Goal: Task Accomplishment & Management: Complete application form

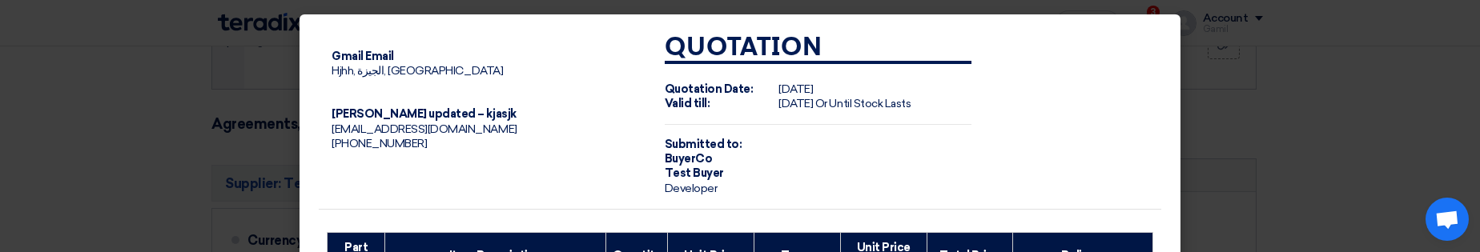
click at [231, 68] on modal-container "Gmail Email Hjhh, الجيزة, Egypt Gamil Ss updated – kjasjk abdelrhman.elsayed79@…" at bounding box center [740, 126] width 1480 height 252
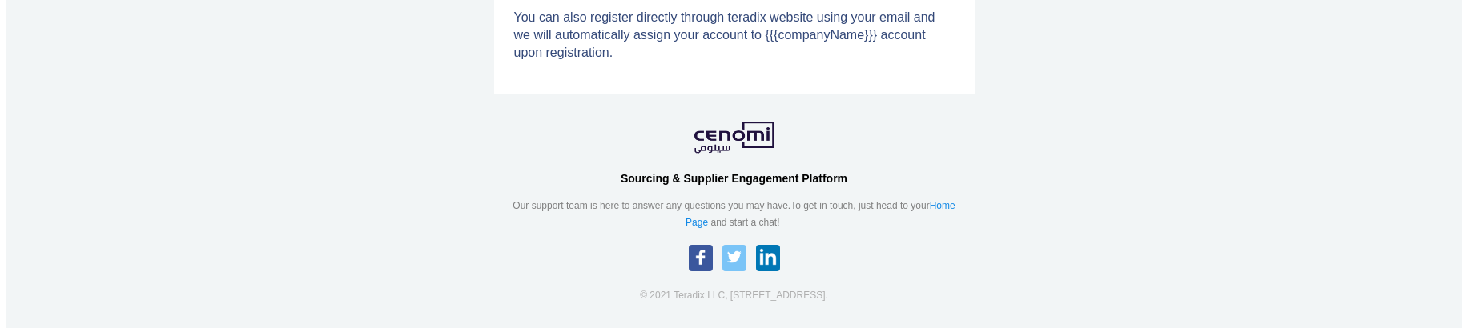
scroll to position [288, 0]
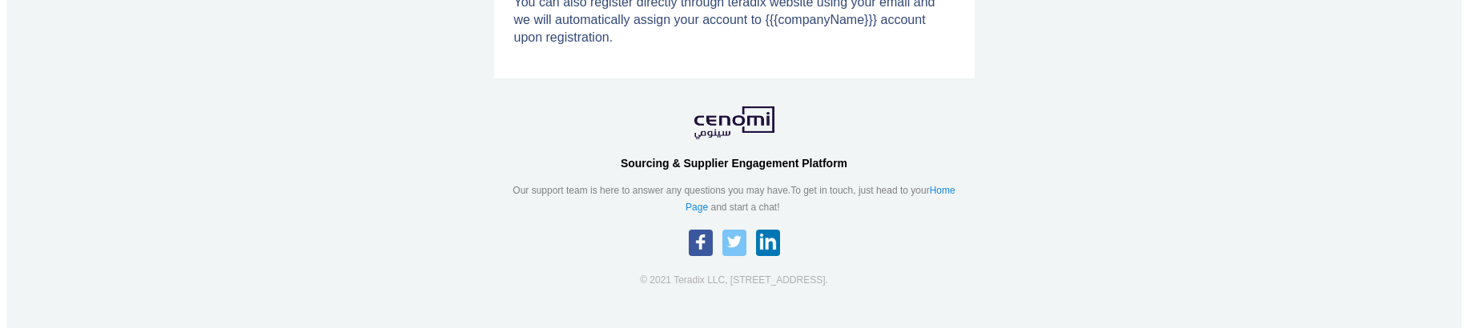
click at [1404, 166] on td "Greetings You've been invited to join Teradix {{{firstName}}} {{{lastName}}} ha…" at bounding box center [733, 32] width 1455 height 628
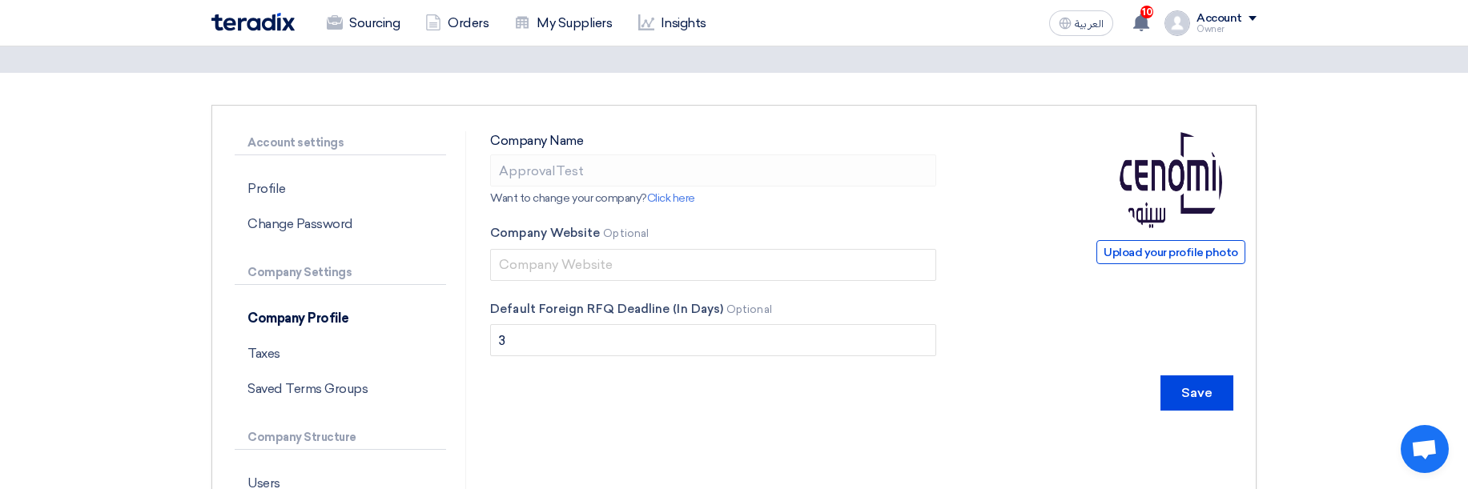
scroll to position [192, 0]
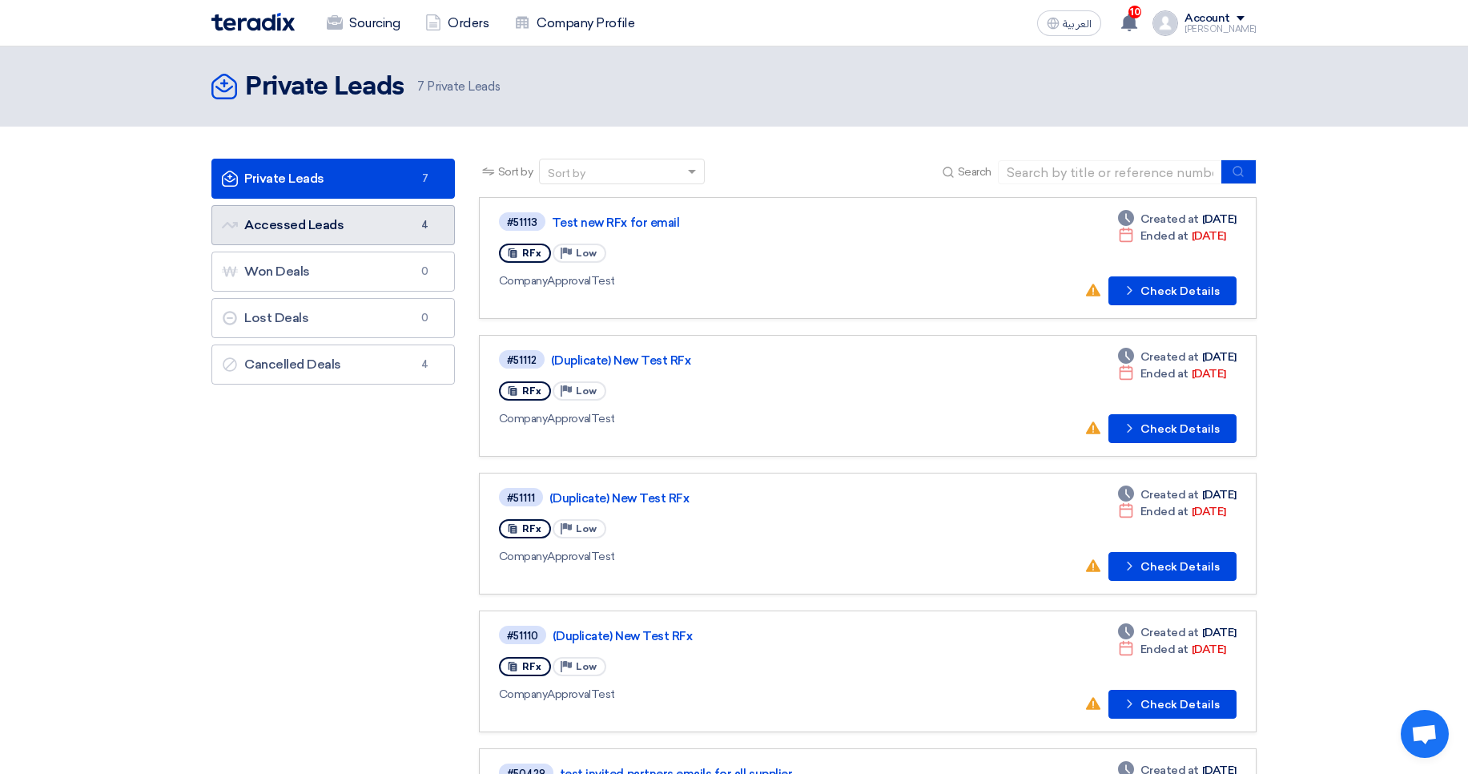
click at [354, 233] on link "Accessed Leads Accessed Leads 4" at bounding box center [332, 225] width 243 height 40
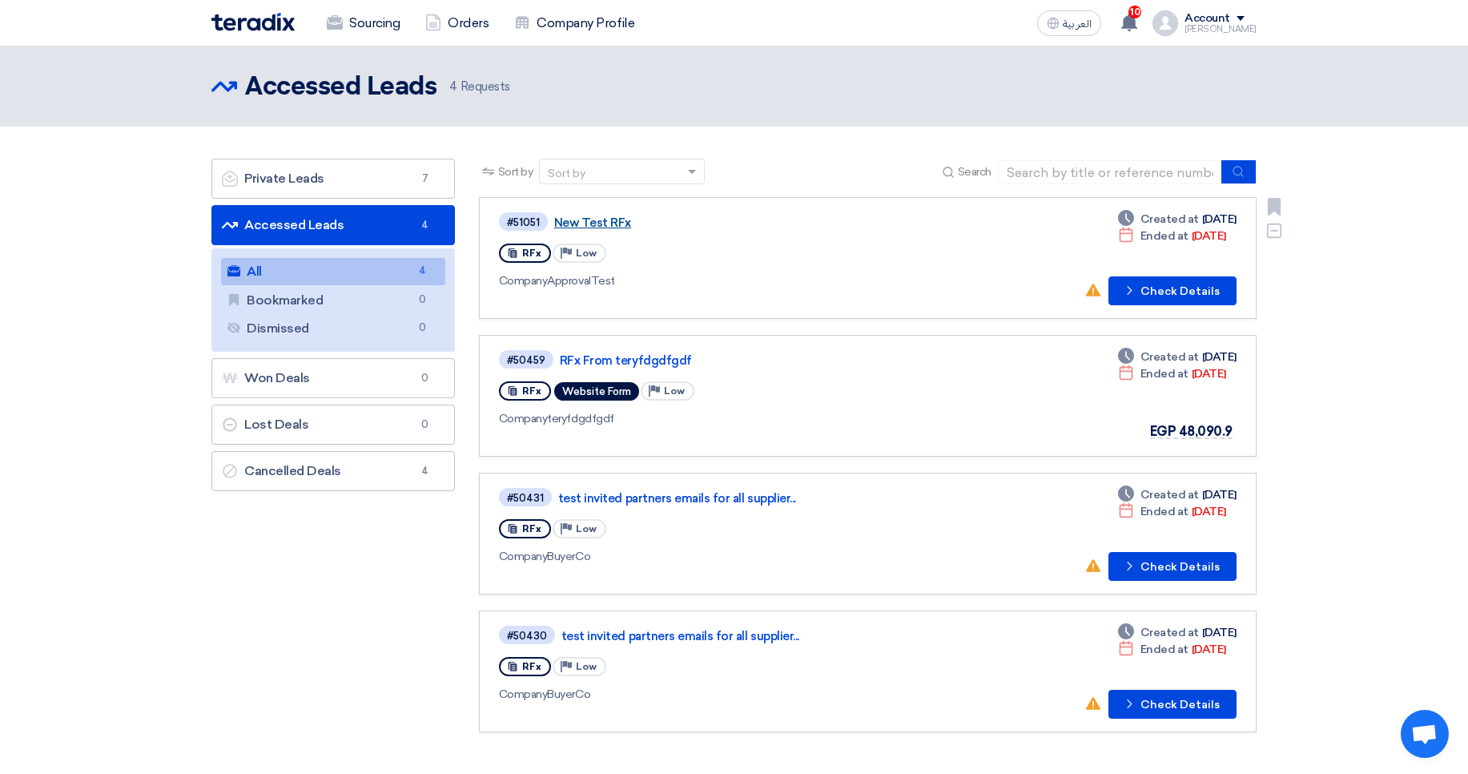
click at [603, 215] on link "New Test RFx" at bounding box center [754, 222] width 400 height 14
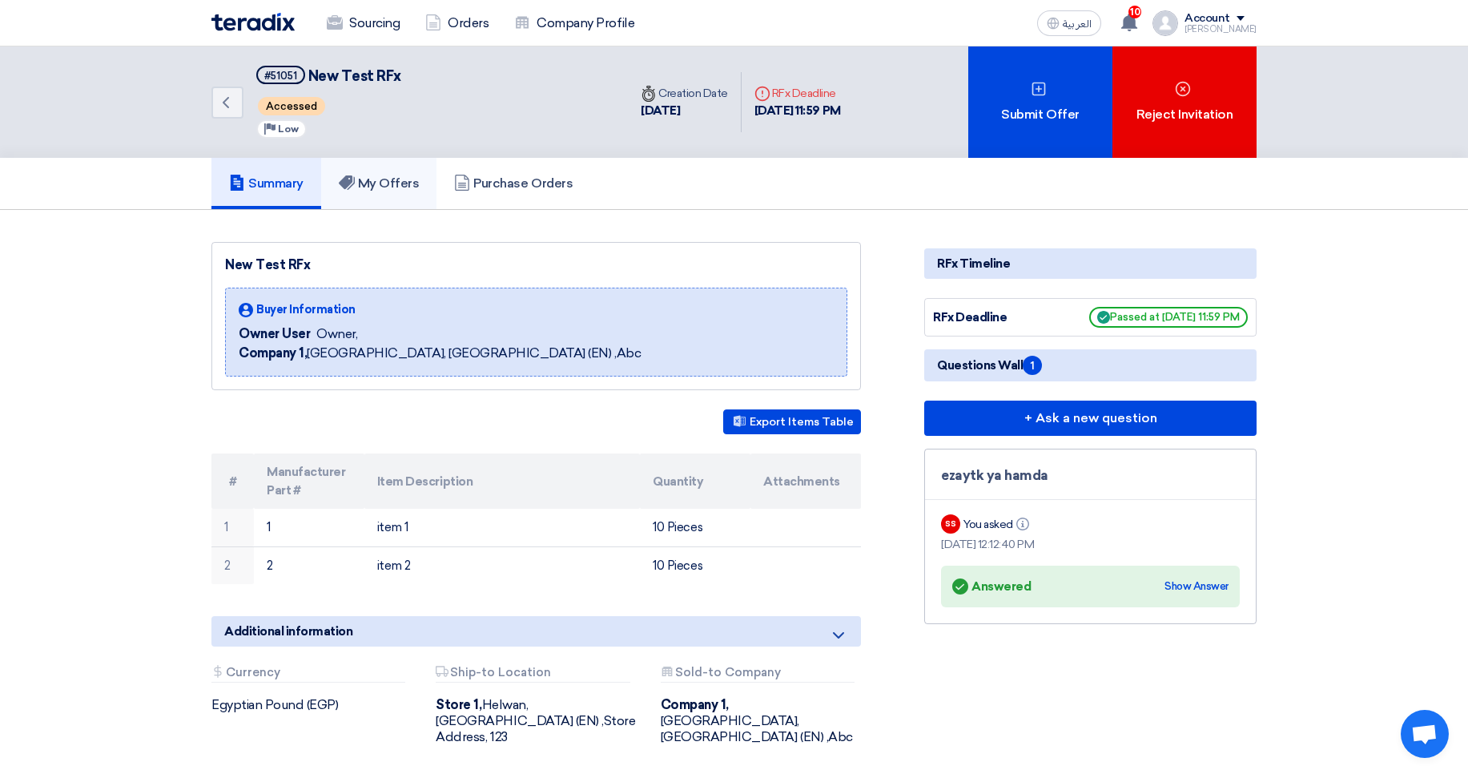
click at [400, 176] on h5 "My Offers" at bounding box center [379, 183] width 81 height 16
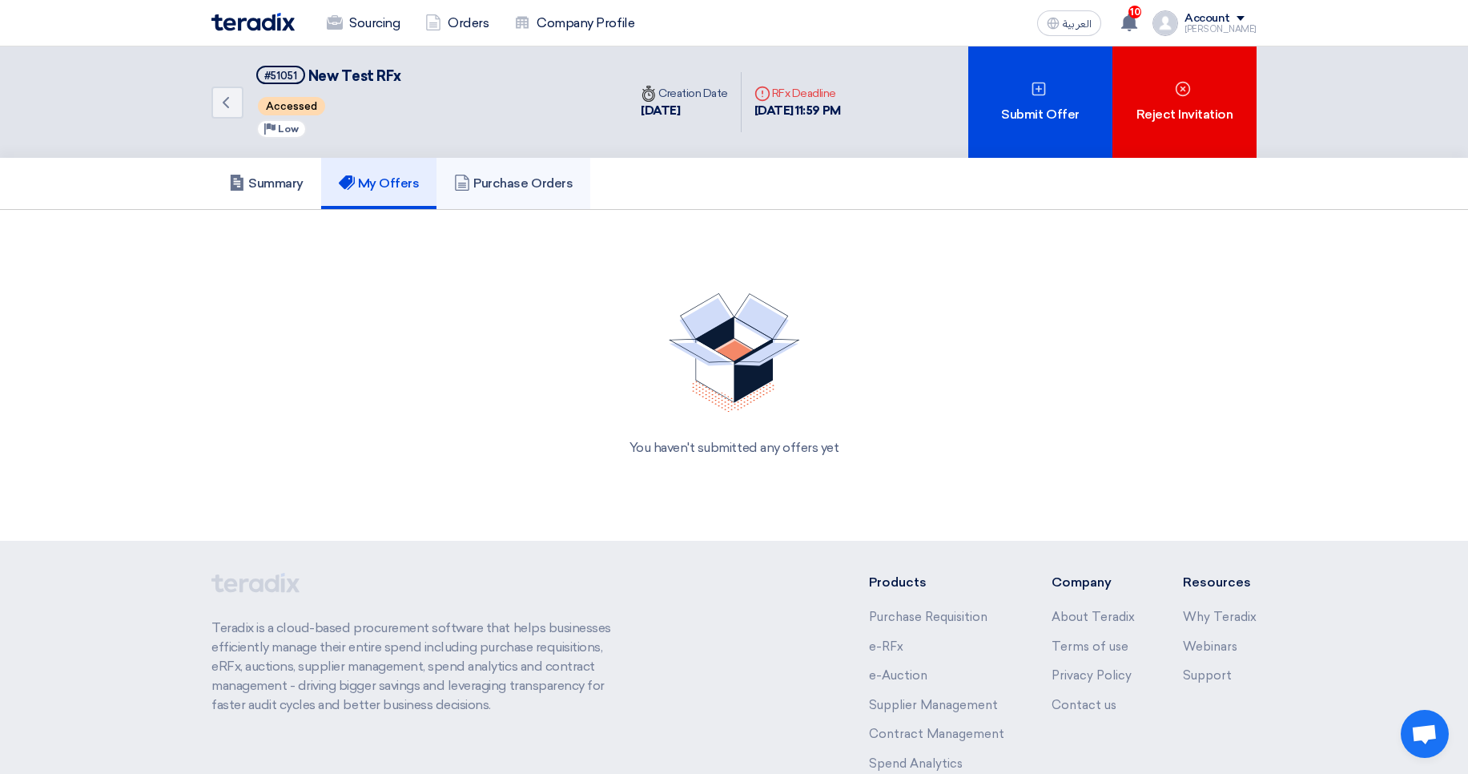
click at [478, 179] on h5 "Purchase Orders" at bounding box center [513, 183] width 119 height 16
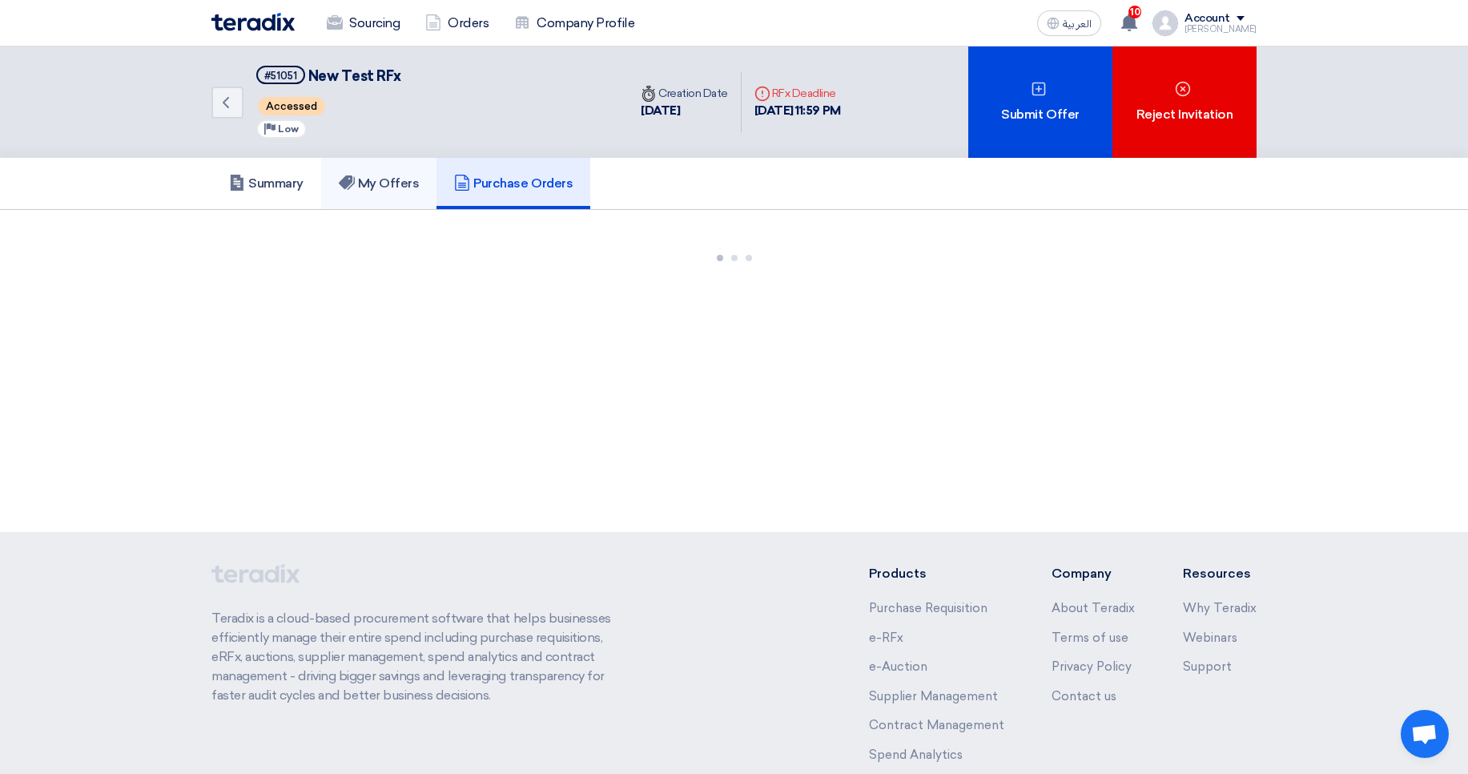
click at [390, 179] on h5 "My Offers" at bounding box center [379, 183] width 81 height 16
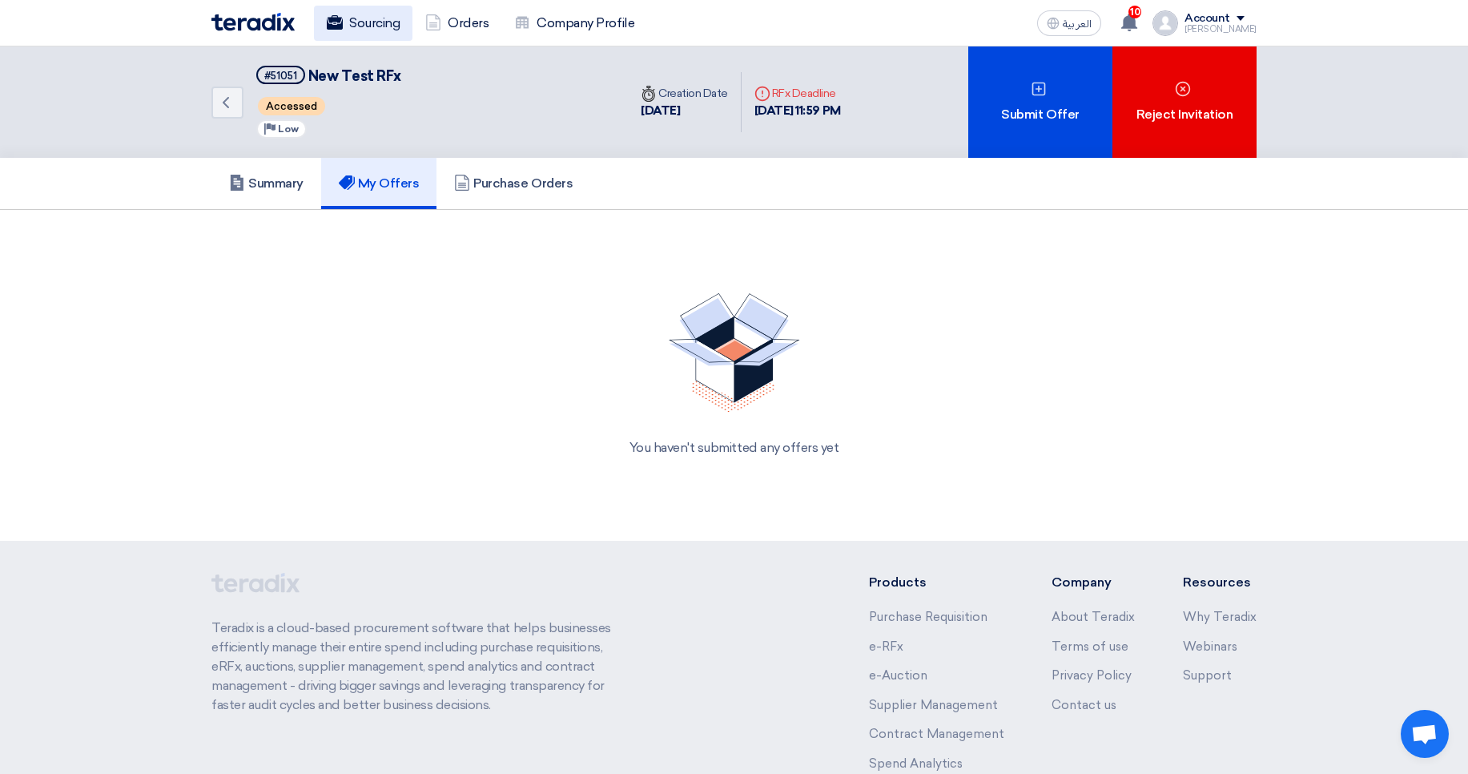
click at [340, 12] on link "Sourcing" at bounding box center [363, 23] width 98 height 35
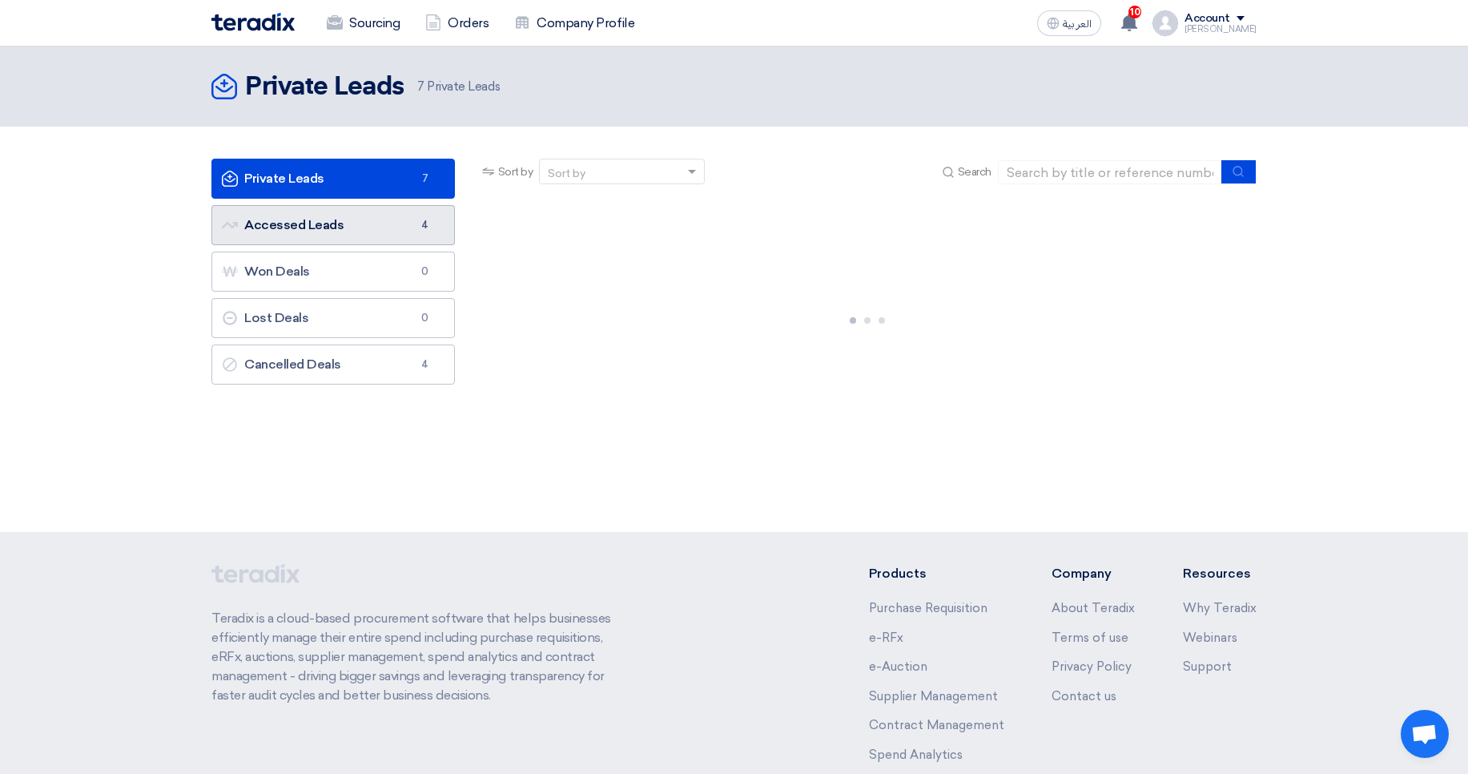
click at [376, 240] on link "Accessed Leads Accessed Leads 4" at bounding box center [332, 225] width 243 height 40
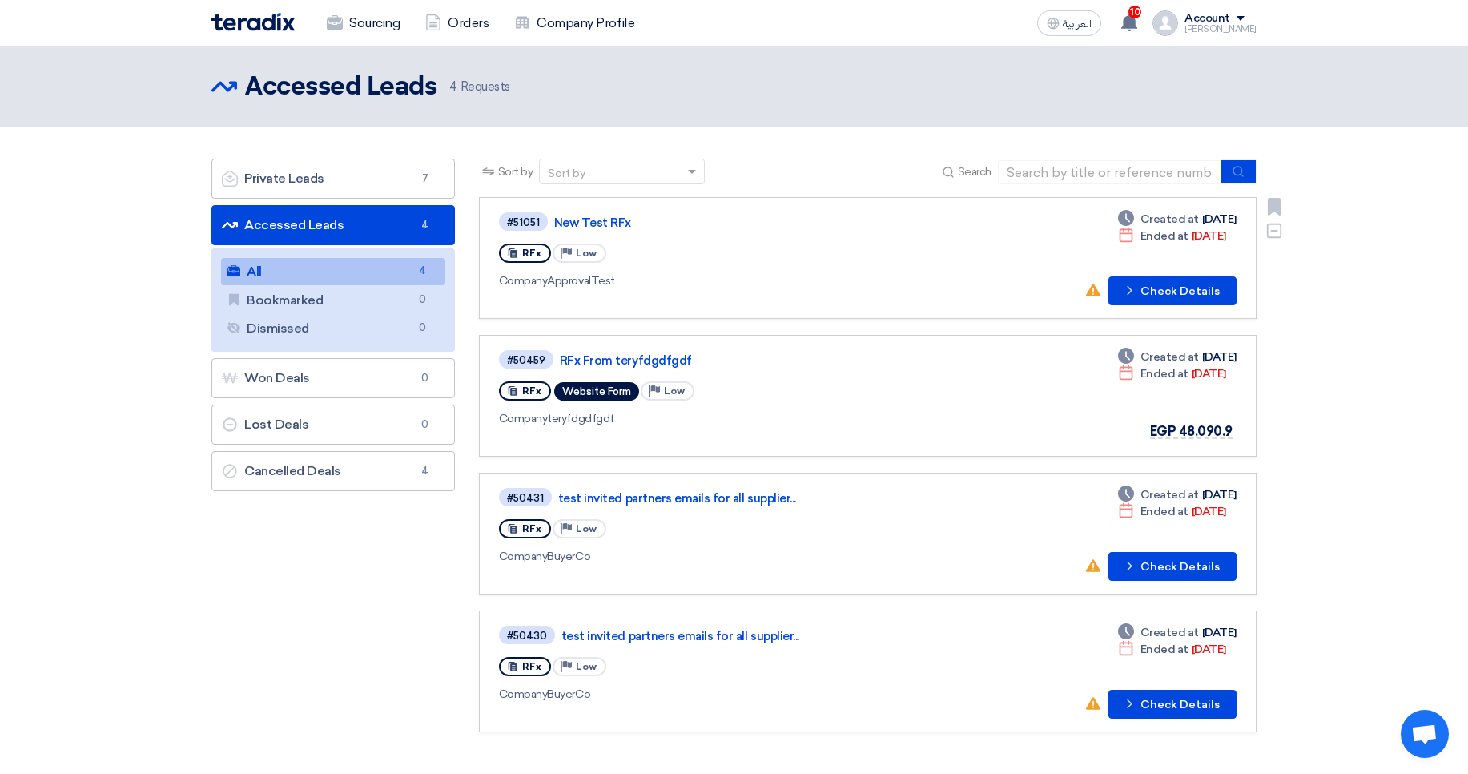
click at [645, 216] on link "New Test RFx" at bounding box center [754, 222] width 400 height 14
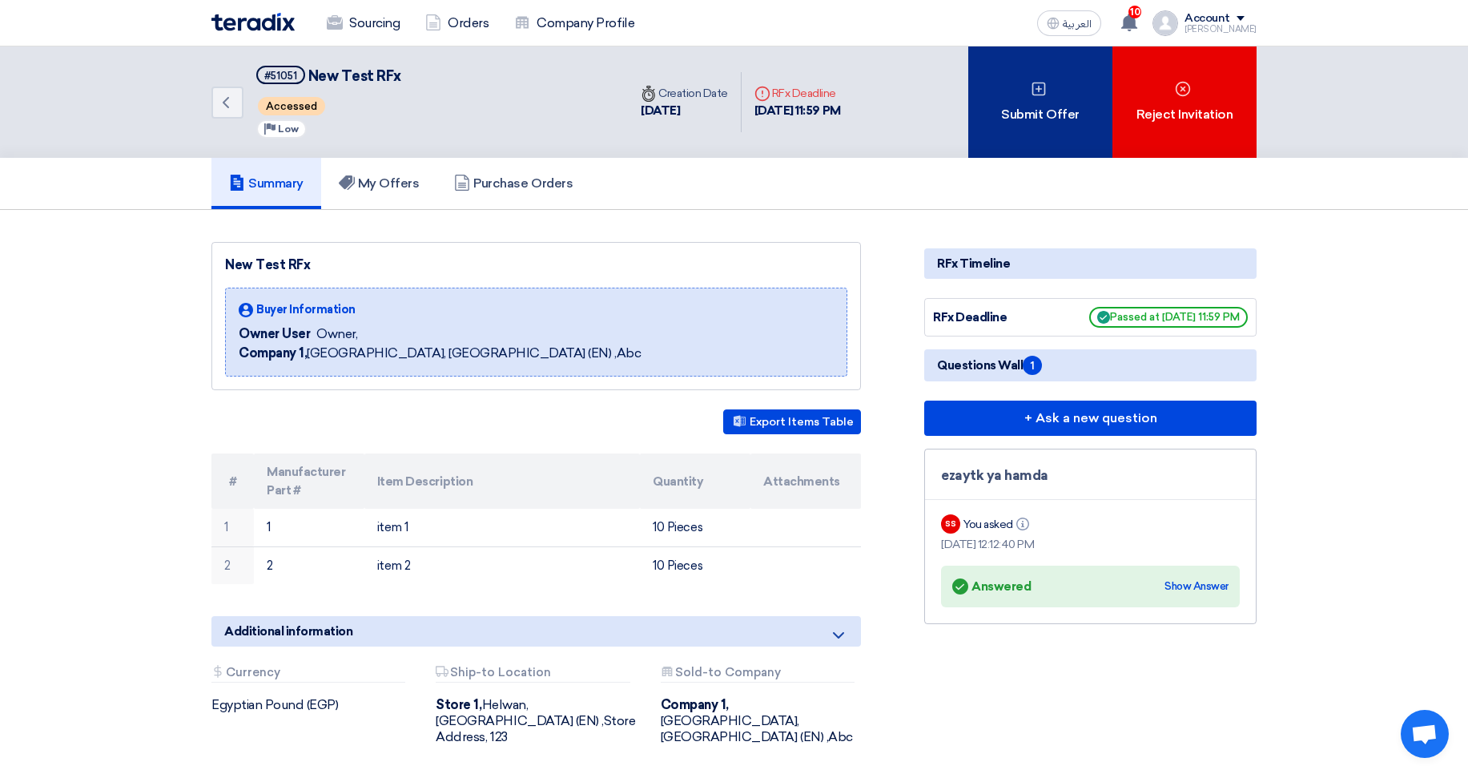
click at [998, 93] on div "Submit Offer" at bounding box center [1040, 101] width 144 height 111
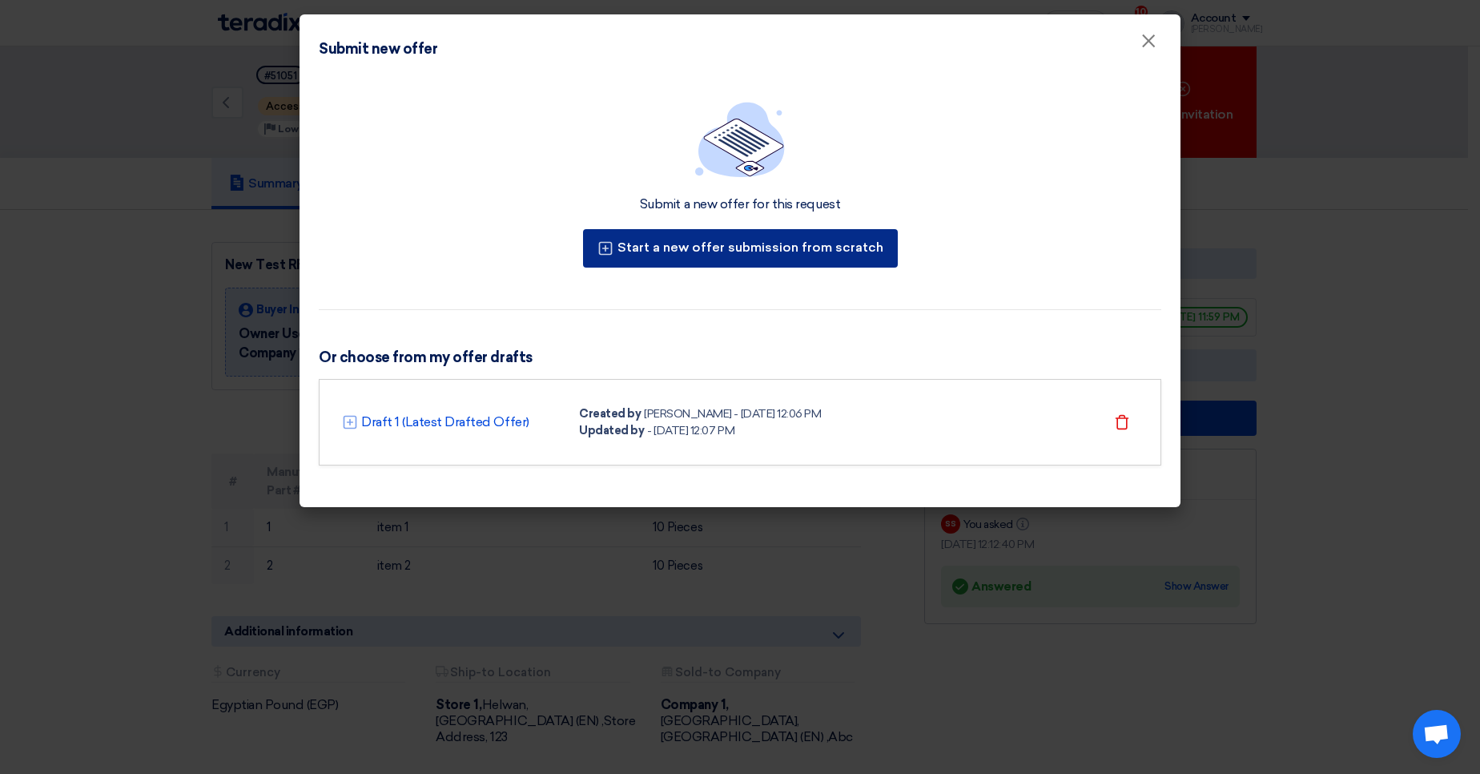
click at [802, 247] on button "Start a new offer submission from scratch" at bounding box center [740, 248] width 315 height 38
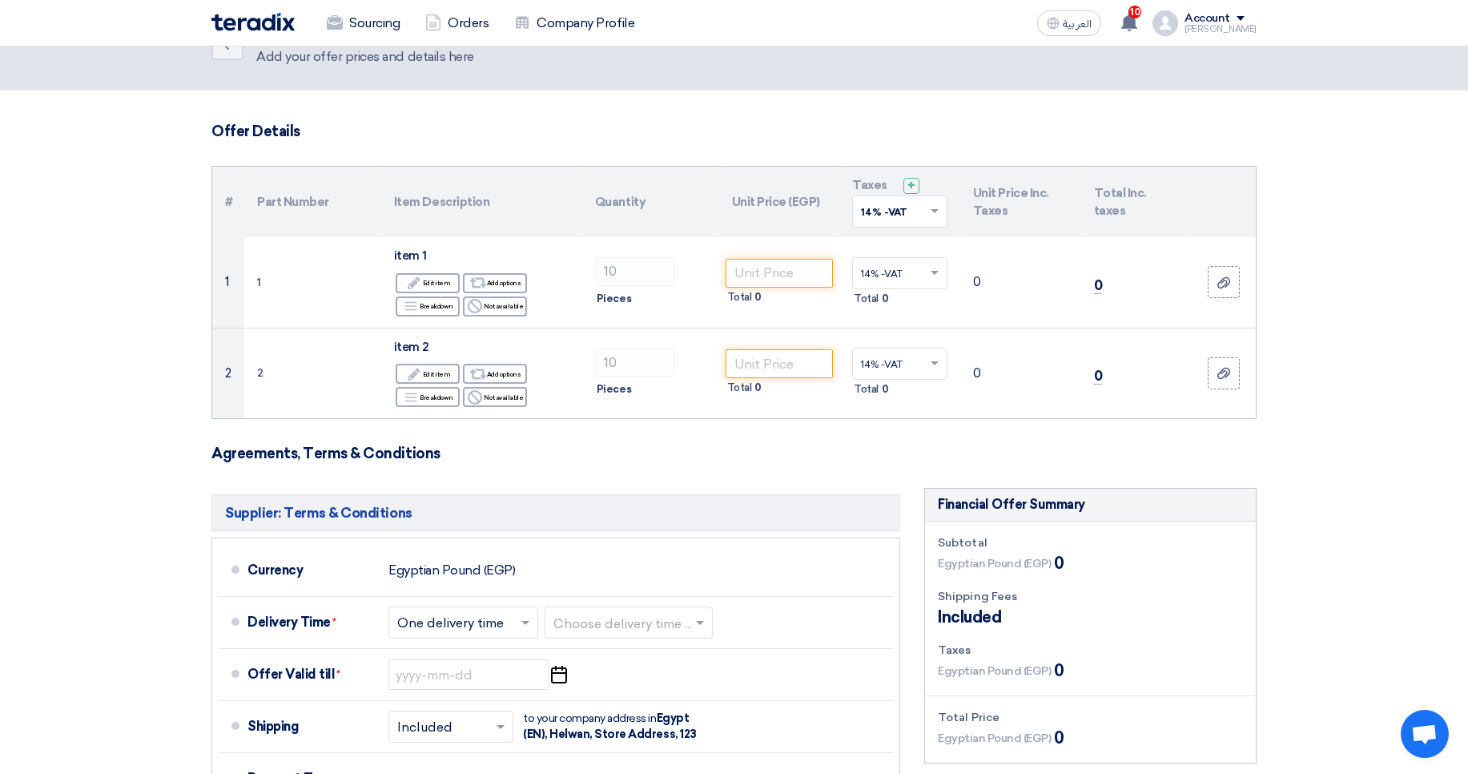
scroll to position [96, 0]
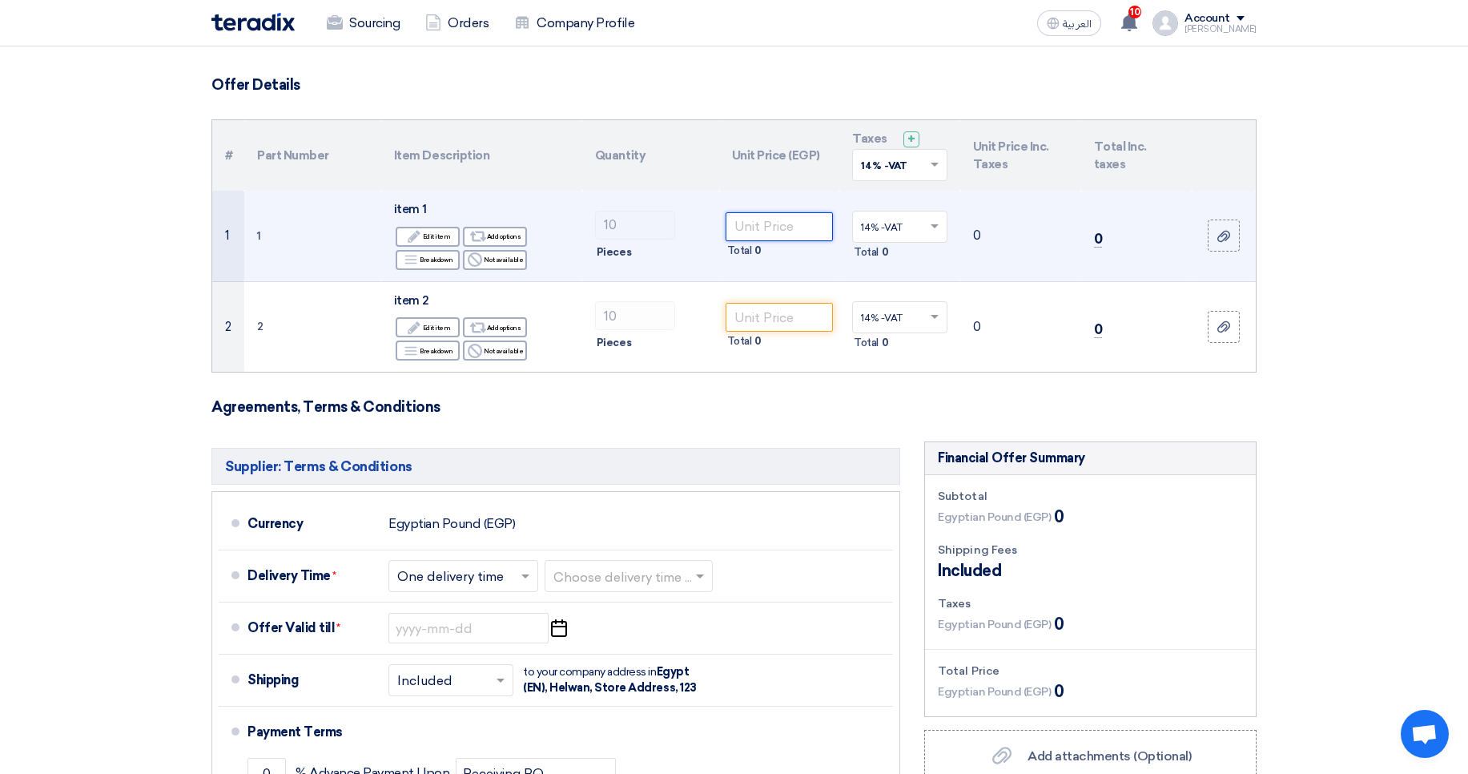
click at [790, 215] on input "number" at bounding box center [779, 226] width 108 height 29
type input "5000"
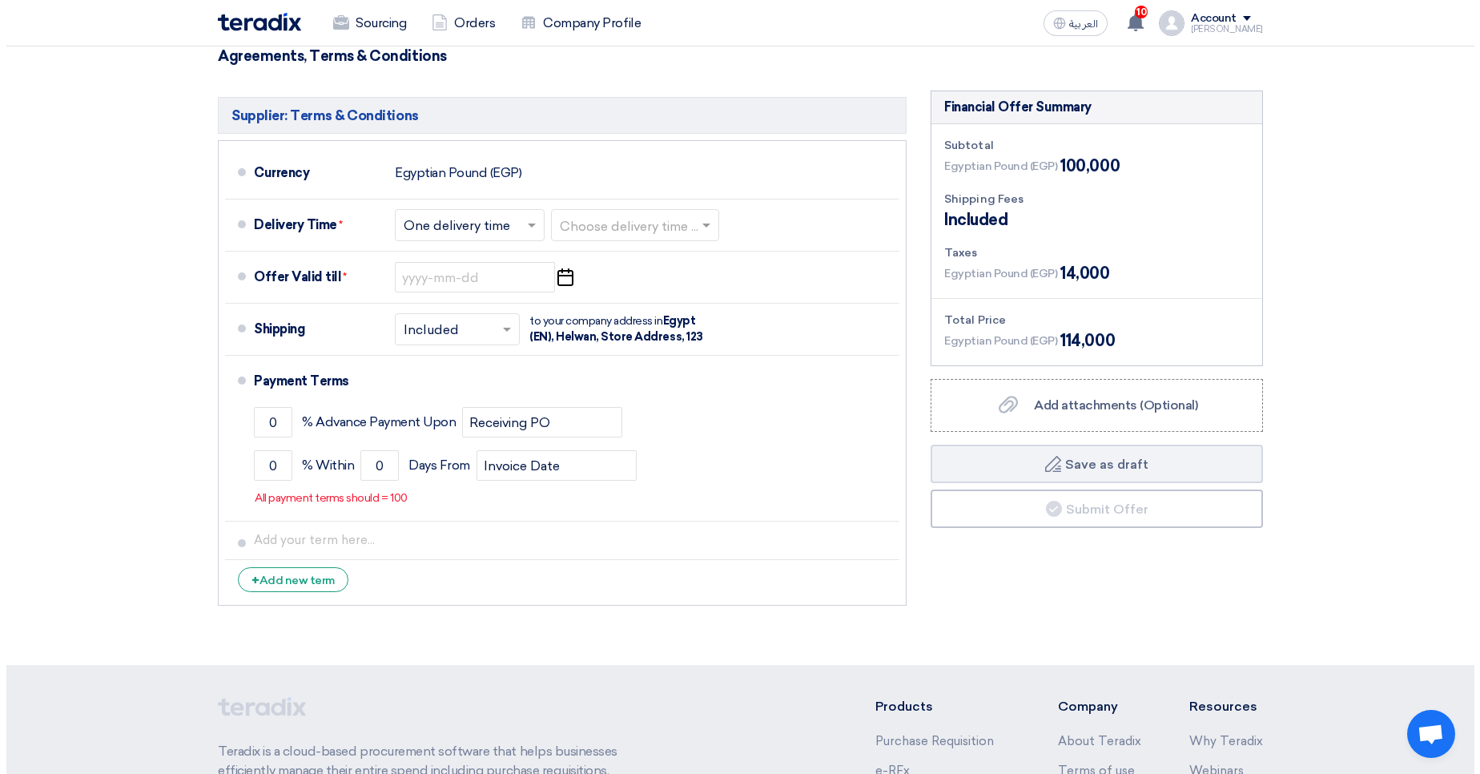
scroll to position [480, 0]
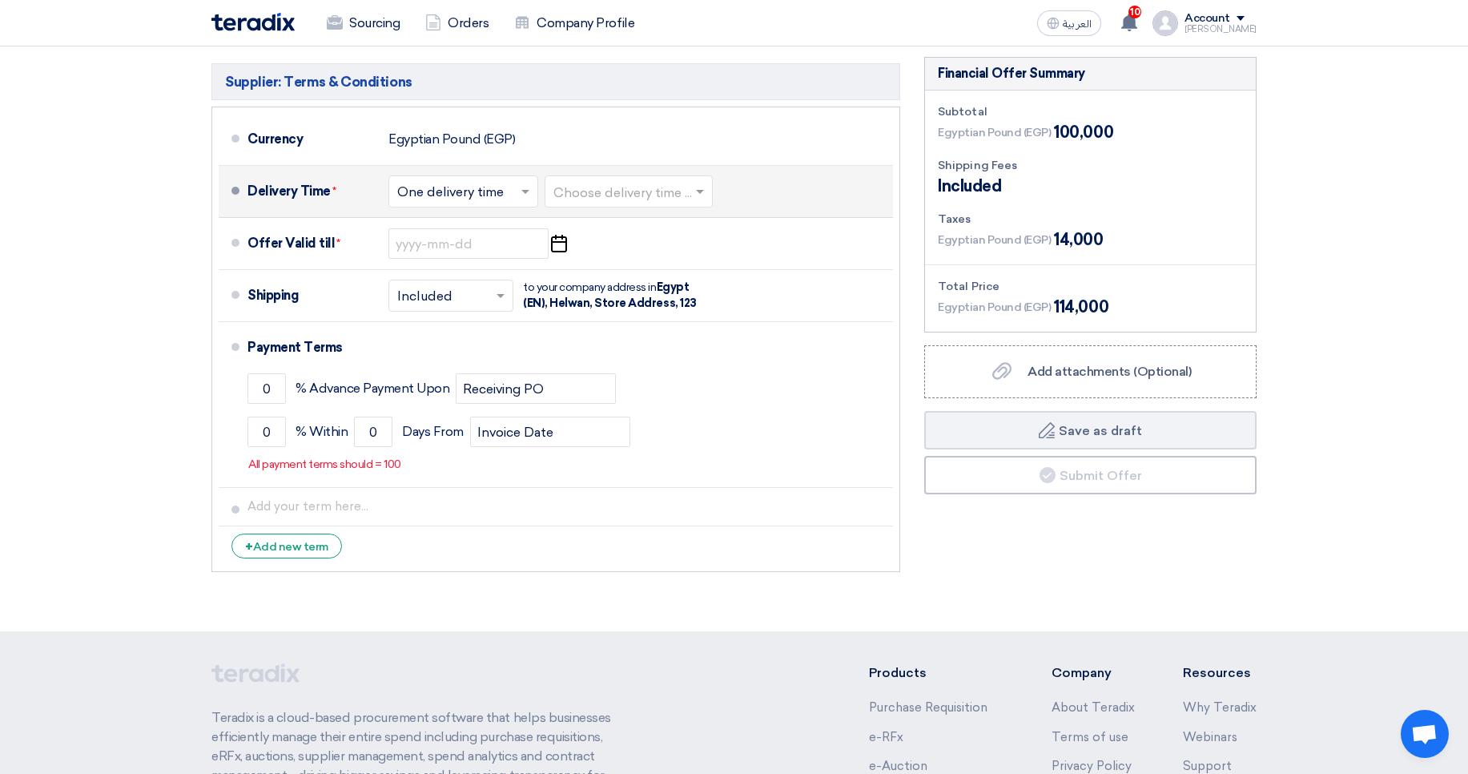
type input "5000"
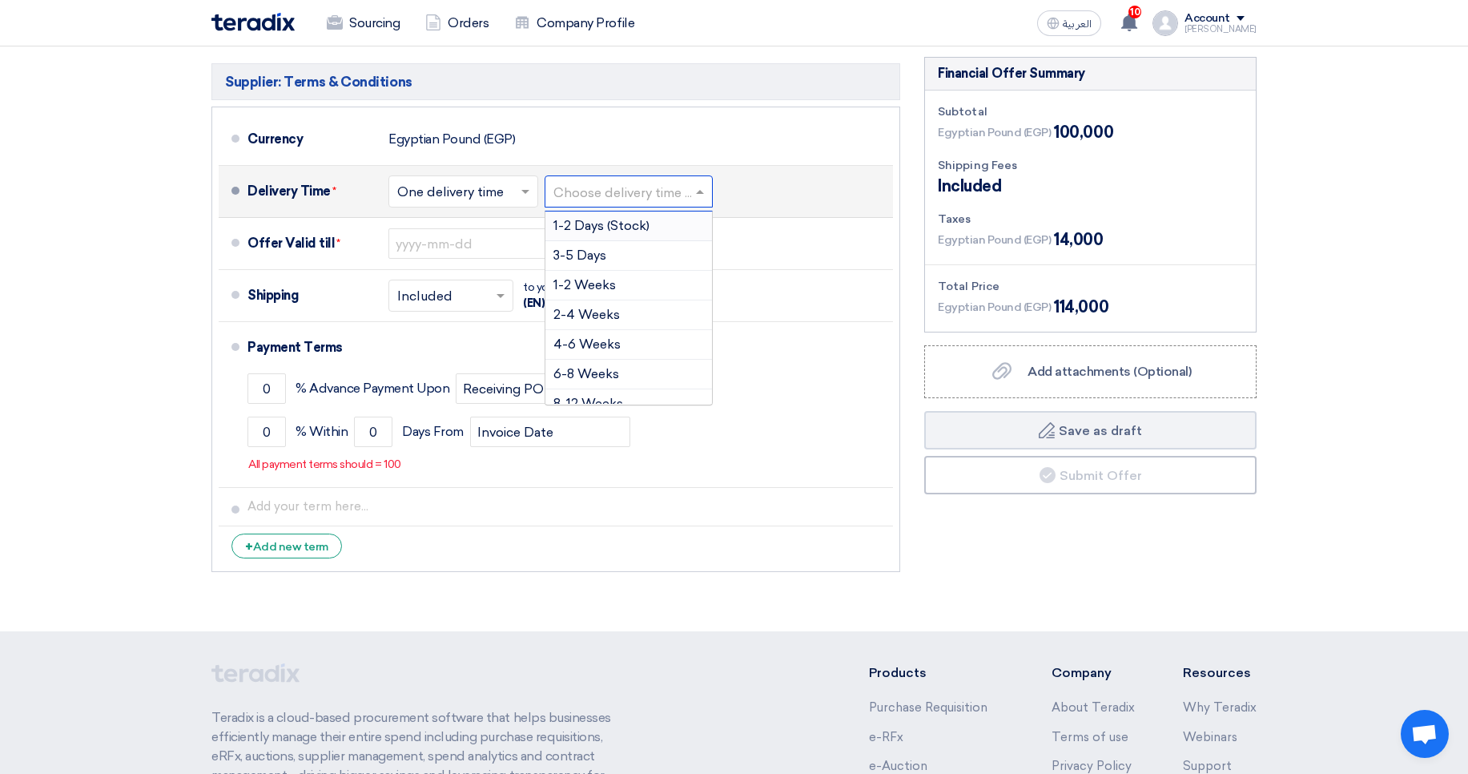
click at [602, 186] on input "text" at bounding box center [629, 193] width 152 height 23
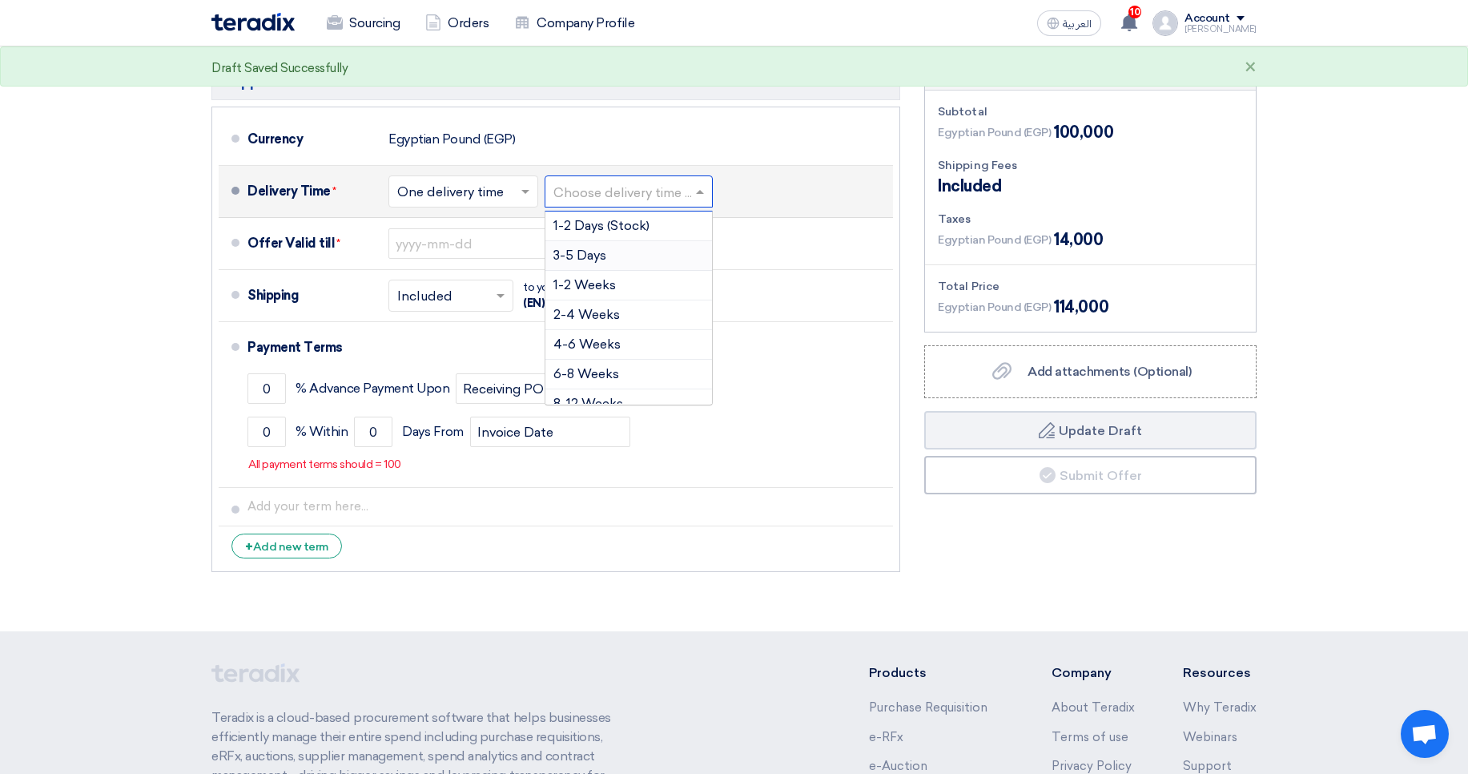
click at [581, 262] on span "3-5 Days" at bounding box center [579, 254] width 53 height 15
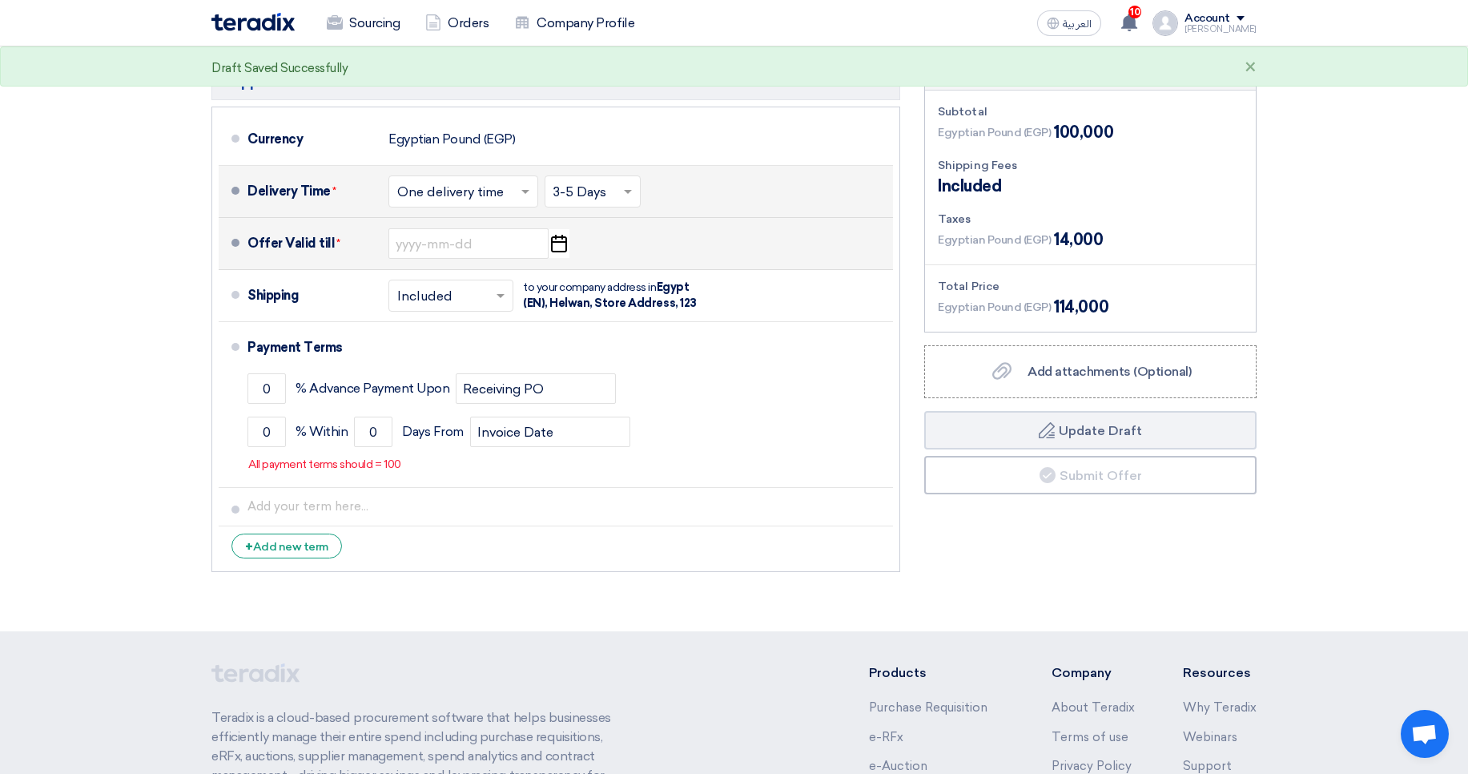
click at [553, 247] on icon "Pick a date" at bounding box center [559, 243] width 22 height 29
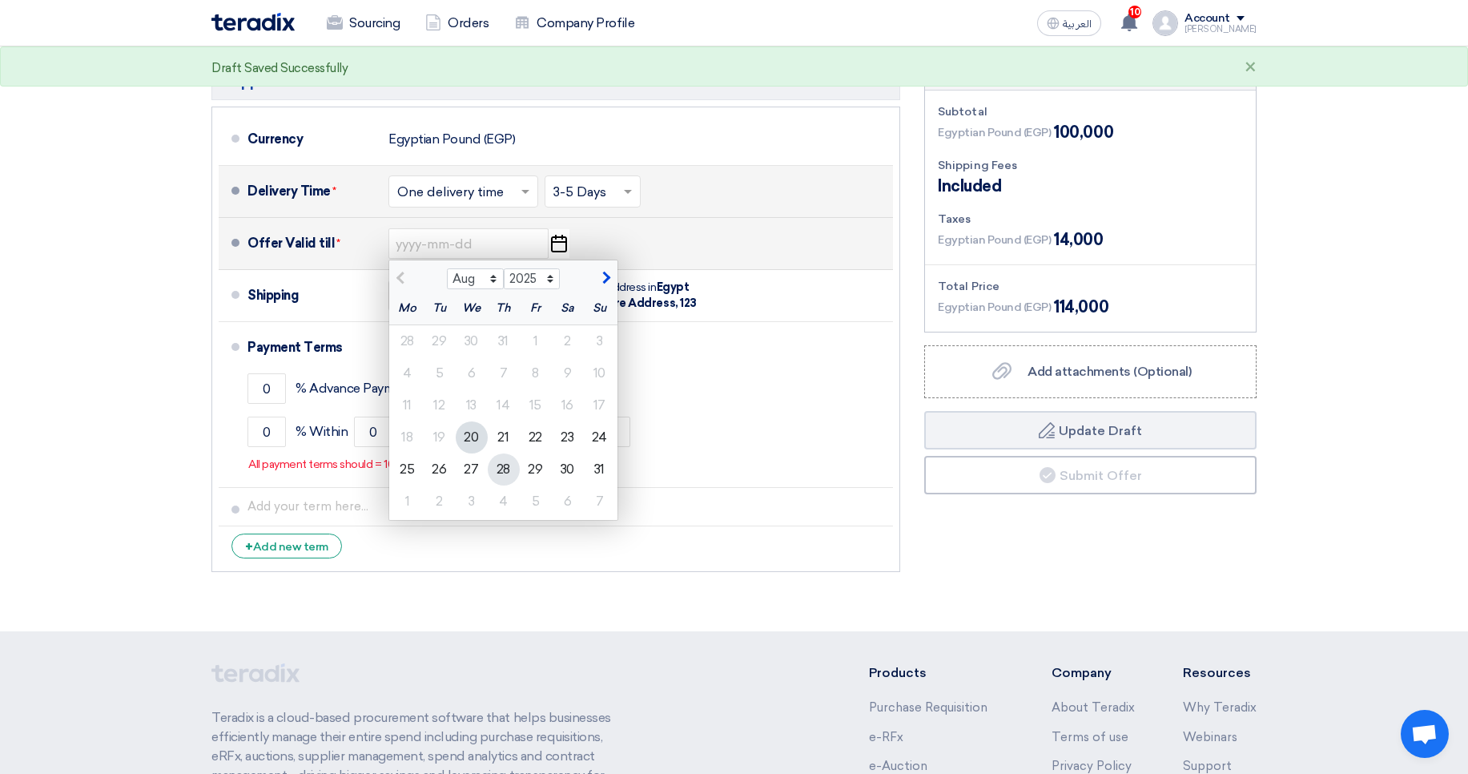
click at [498, 466] on div "28" at bounding box center [504, 469] width 32 height 32
type input "8/28/2025"
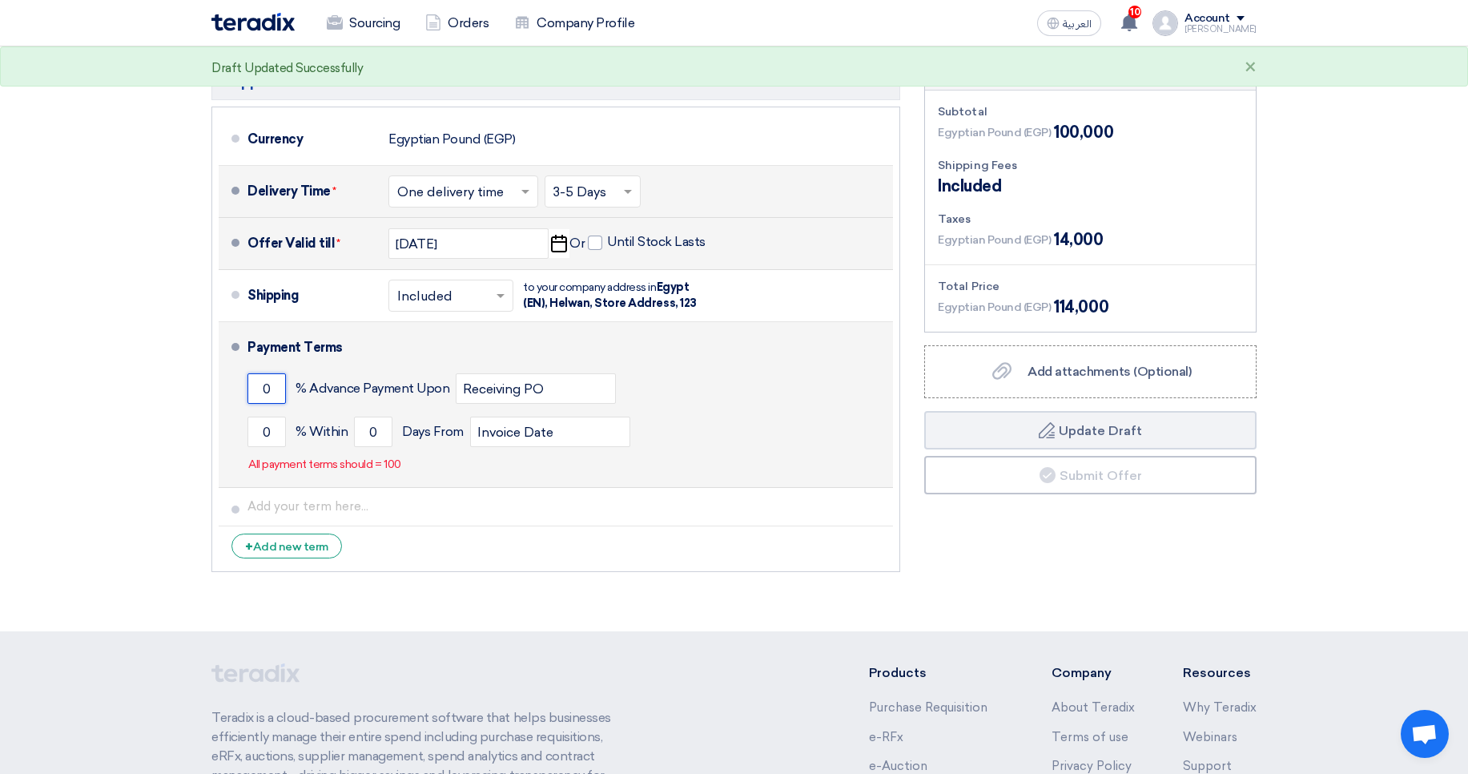
click at [251, 394] on input "0" at bounding box center [266, 388] width 38 height 30
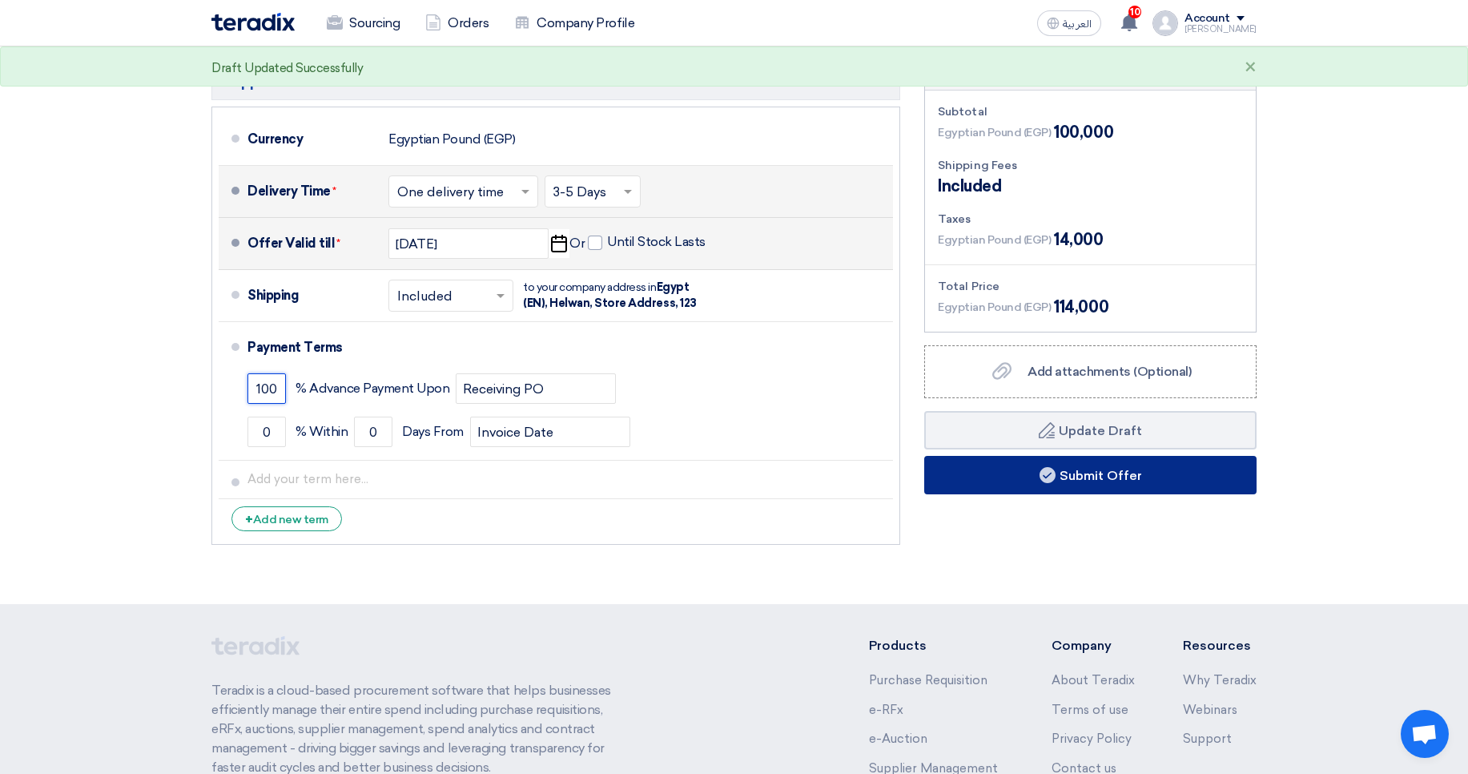
type input "100"
click at [1054, 478] on icon at bounding box center [1047, 475] width 16 height 16
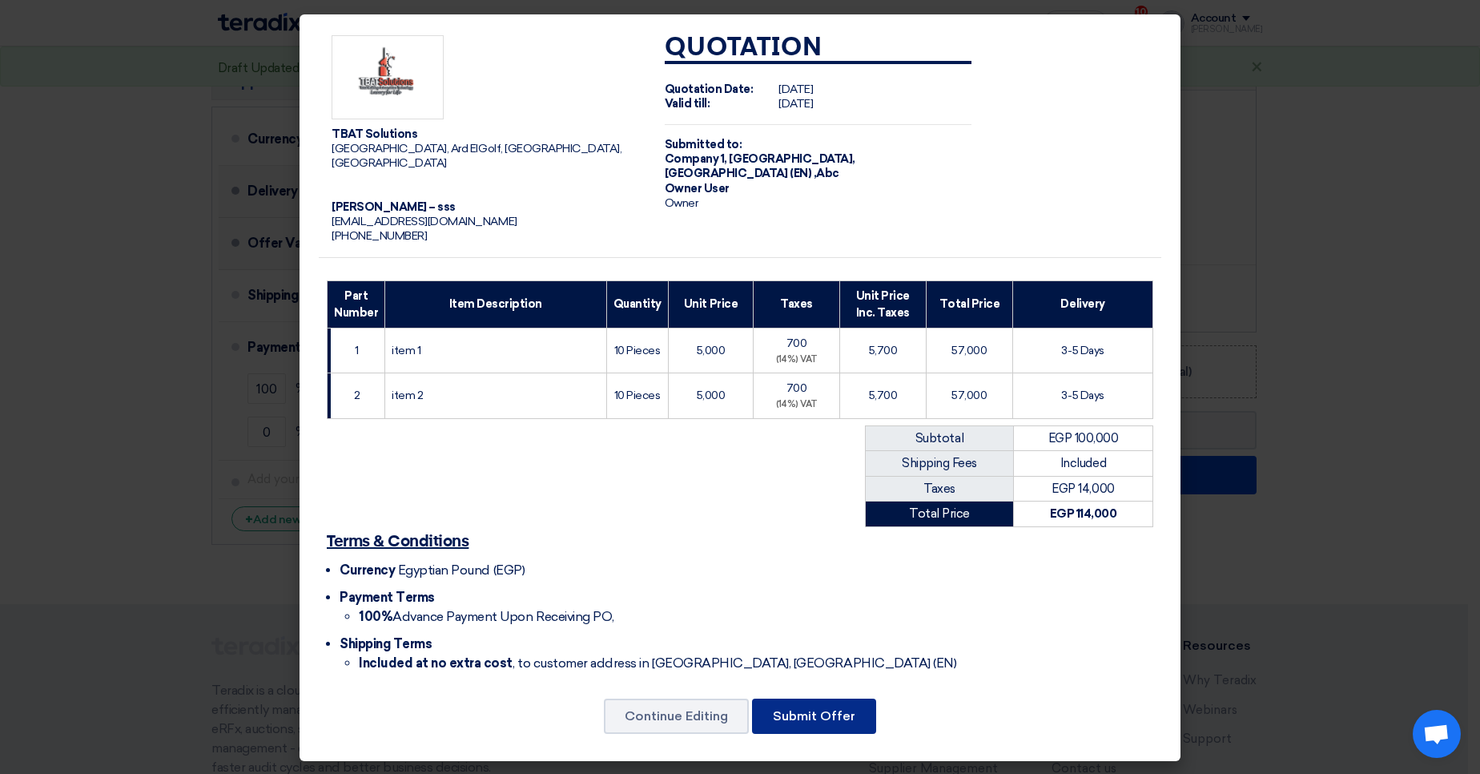
click at [812, 698] on button "Submit Offer" at bounding box center [814, 715] width 124 height 35
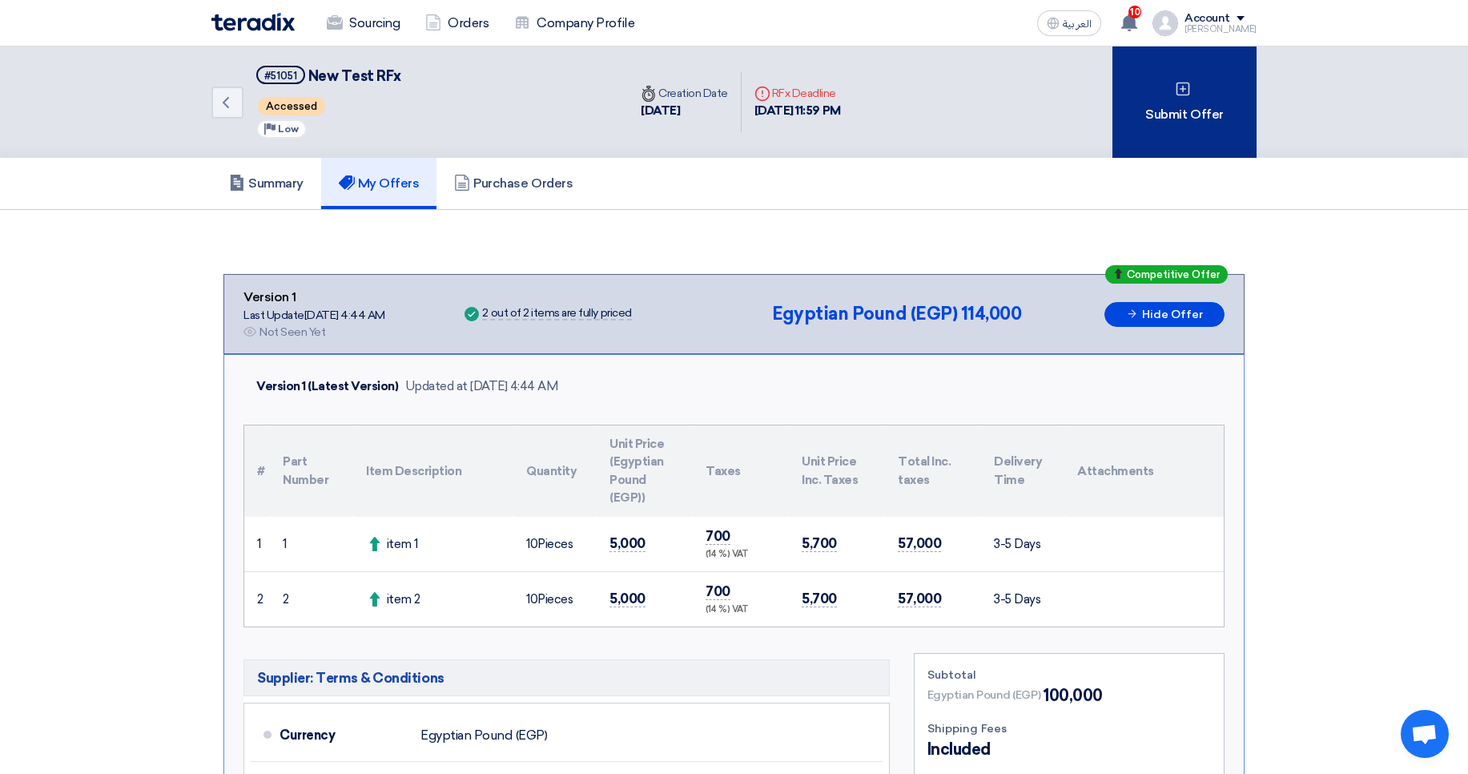
click at [1185, 115] on div "Submit Offer" at bounding box center [1184, 101] width 144 height 111
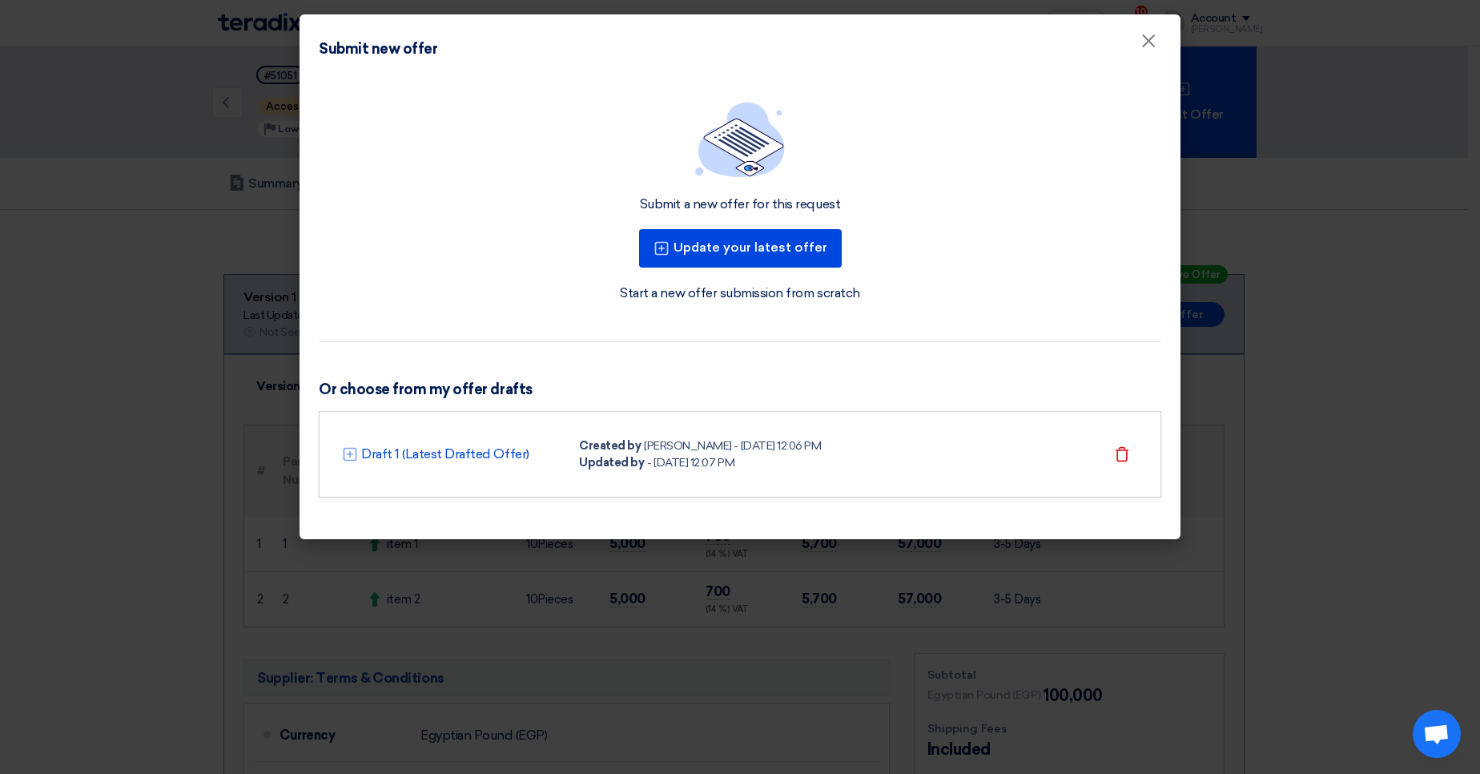
click at [846, 257] on div "Submit a new offer for this request Update your latest offer Start a new offer …" at bounding box center [740, 202] width 842 height 201
click at [794, 254] on button "Update your latest offer" at bounding box center [740, 248] width 203 height 38
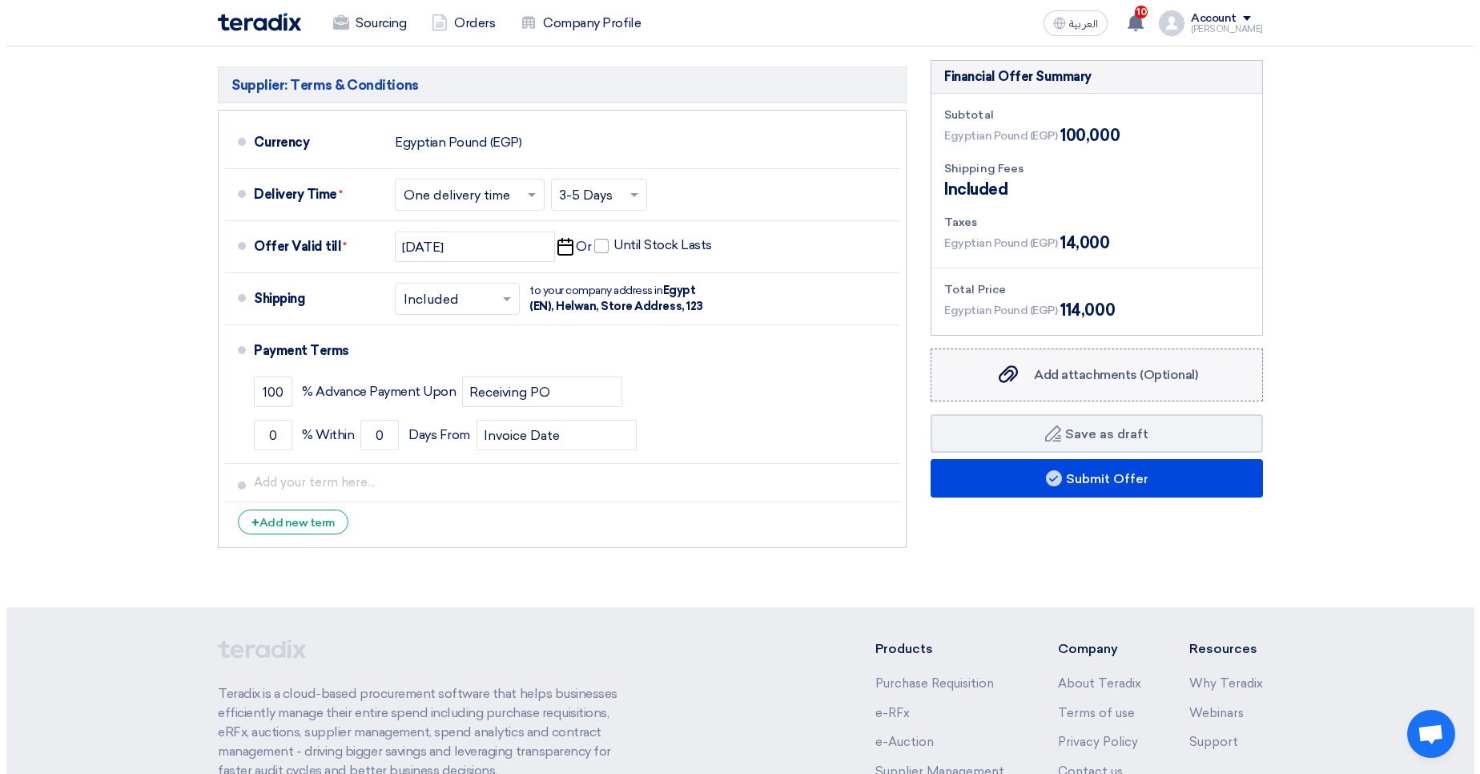
scroll to position [480, 0]
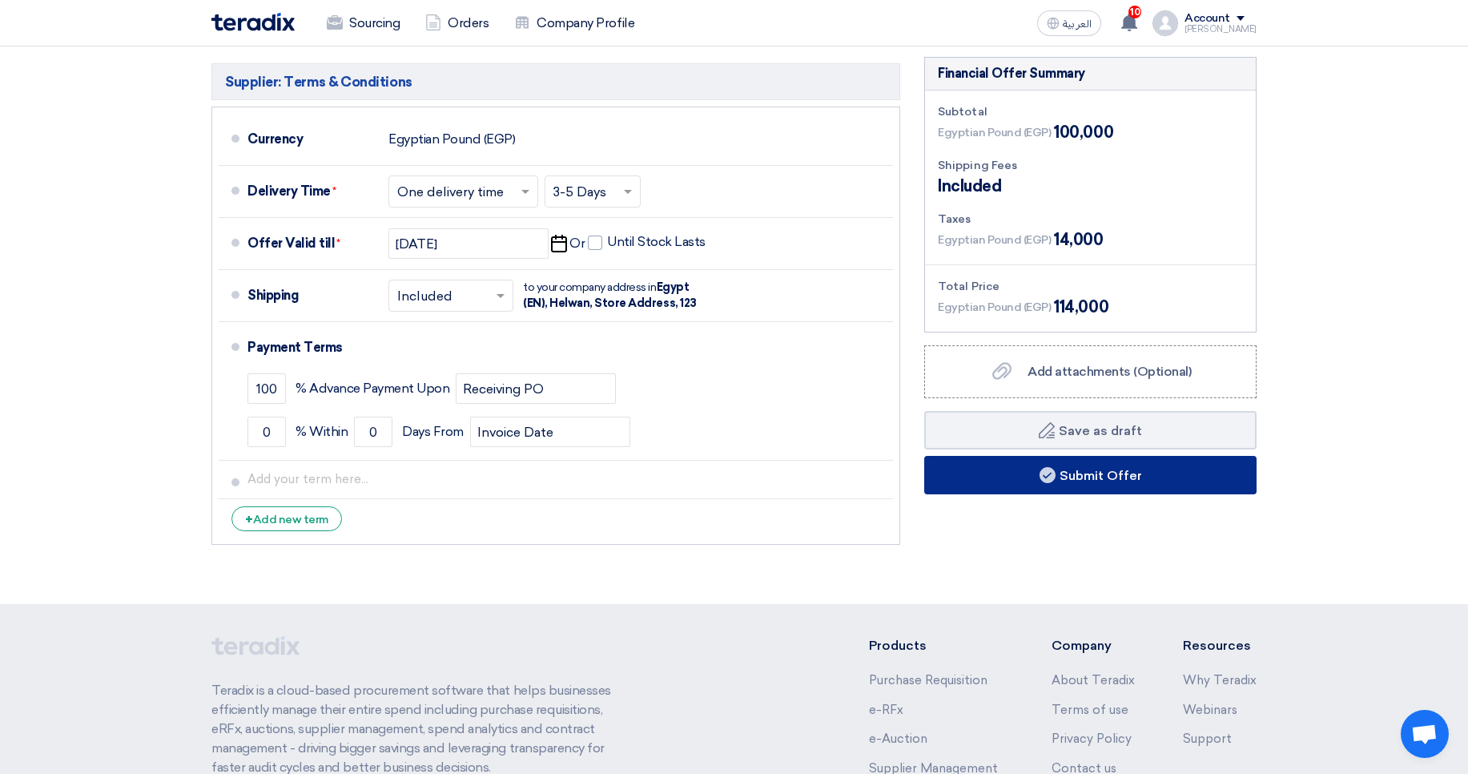
click at [1046, 463] on button "Submit Offer" at bounding box center [1090, 475] width 332 height 38
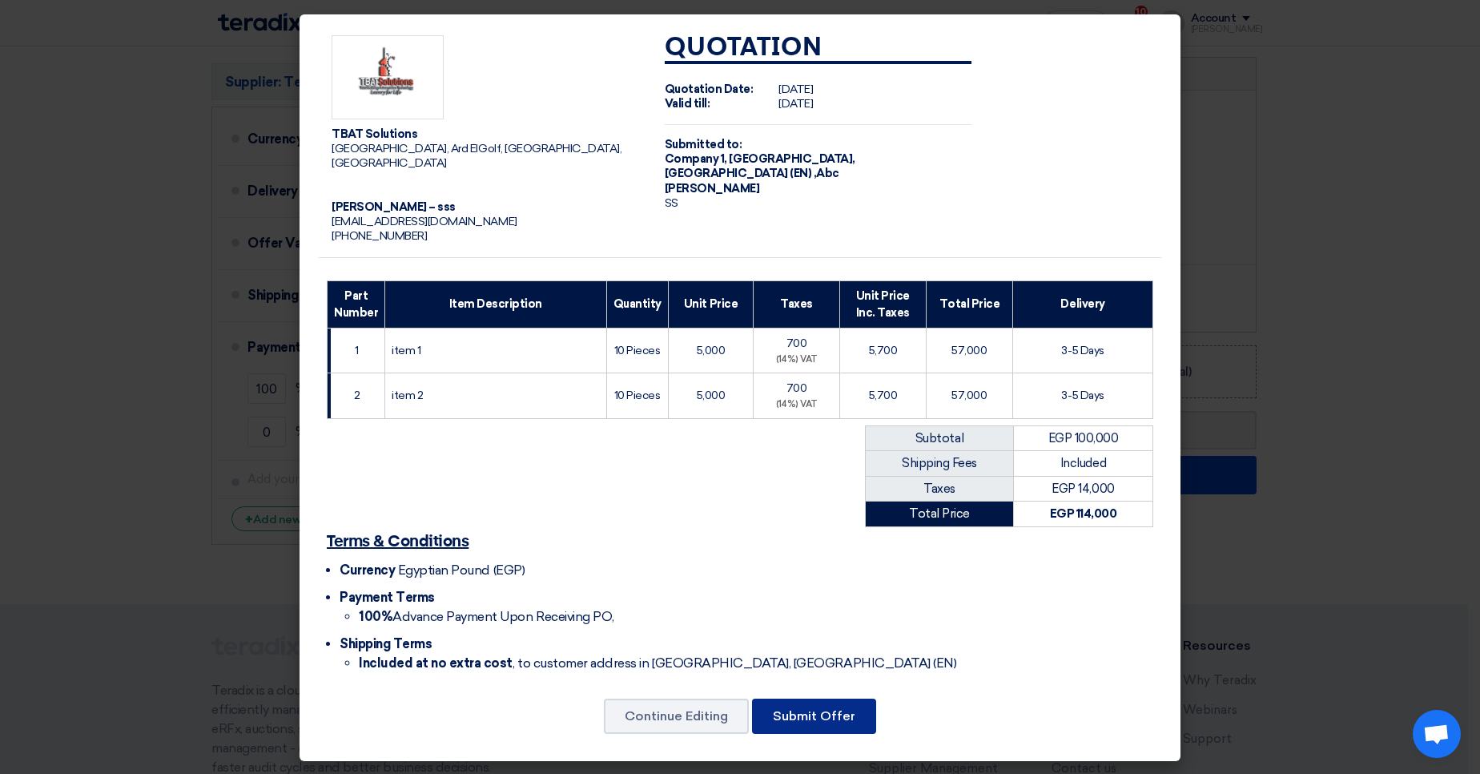
click at [841, 700] on button "Submit Offer" at bounding box center [814, 715] width 124 height 35
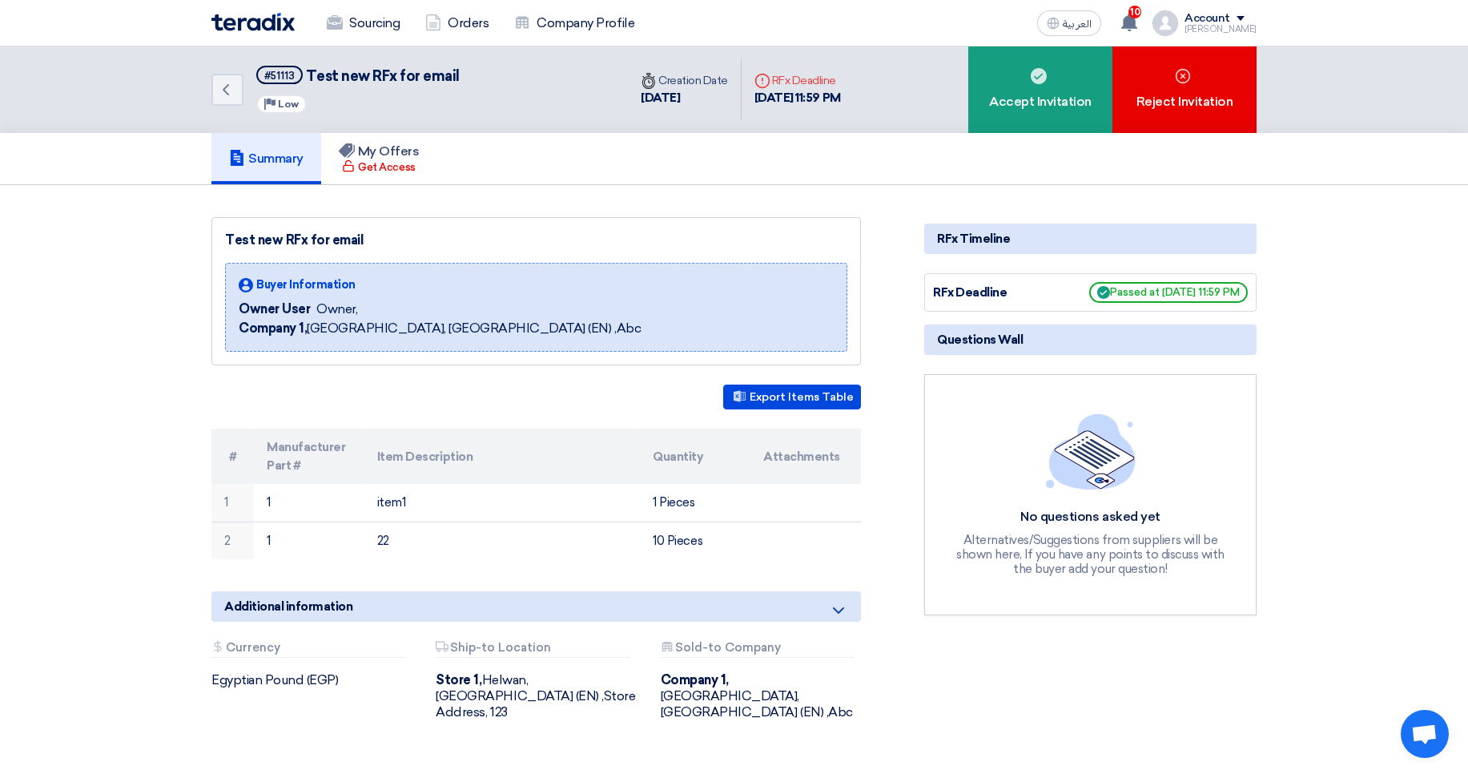
click at [1212, 18] on div "Account" at bounding box center [1207, 19] width 46 height 14
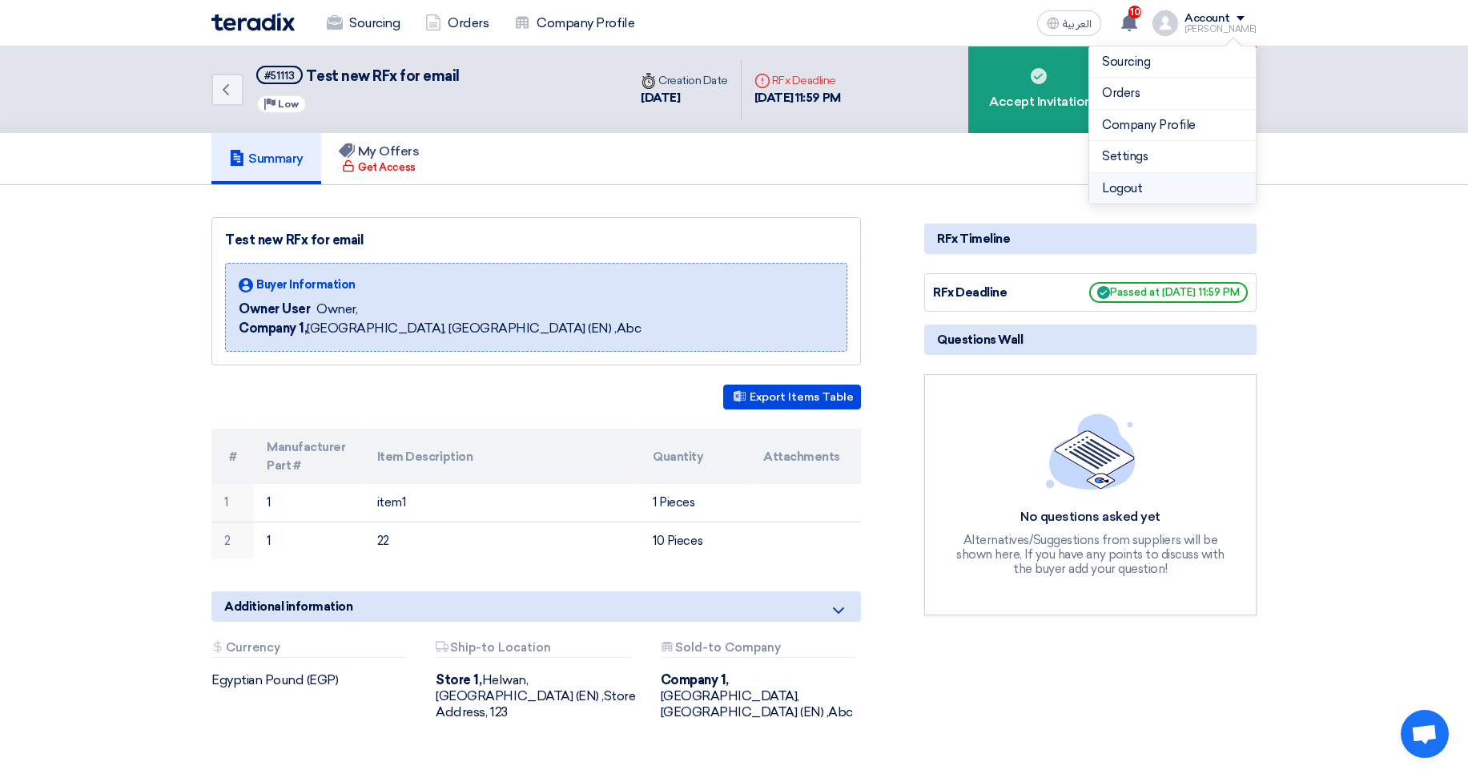
click at [1133, 187] on li "Logout" at bounding box center [1172, 188] width 167 height 31
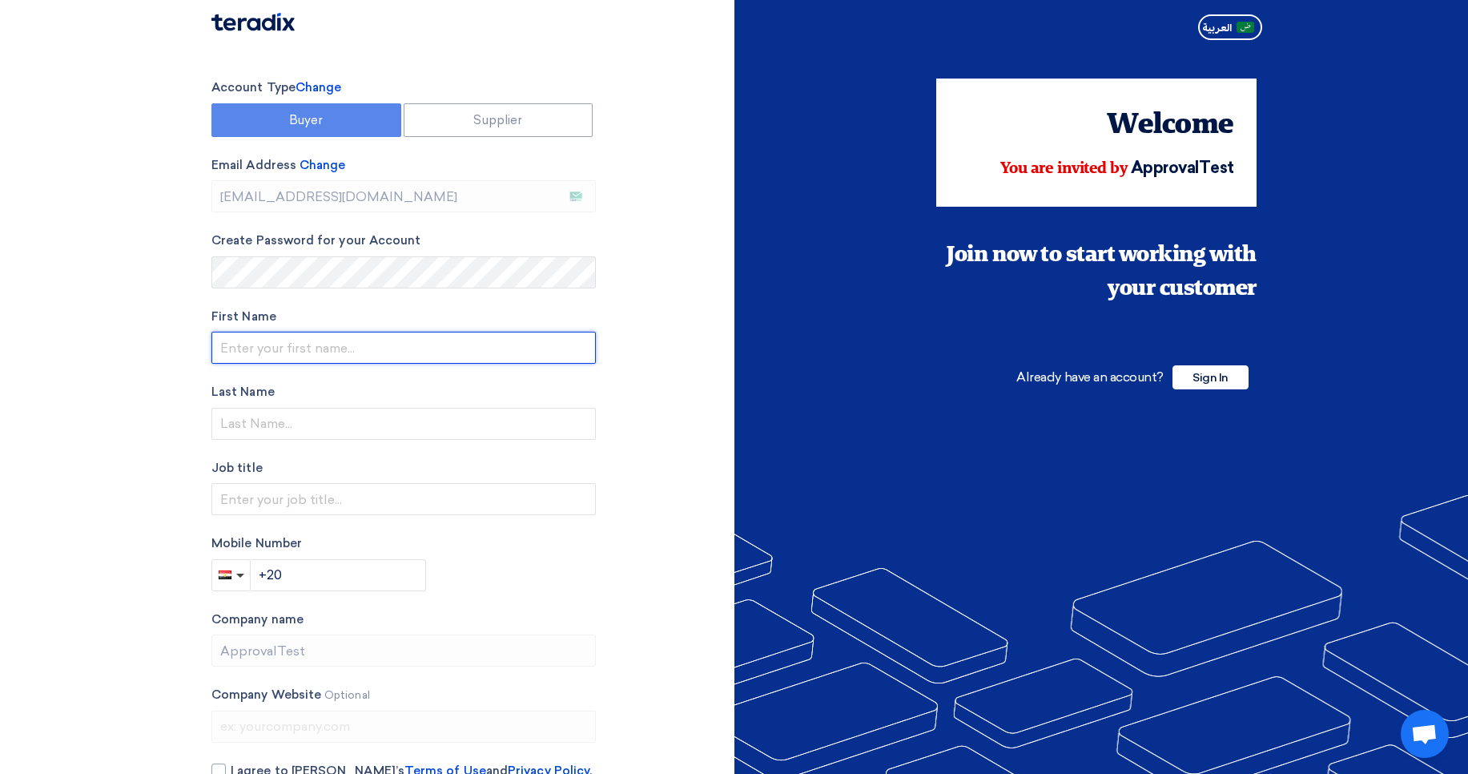
click at [297, 352] on input "text" at bounding box center [403, 348] width 384 height 32
type input "Abd"
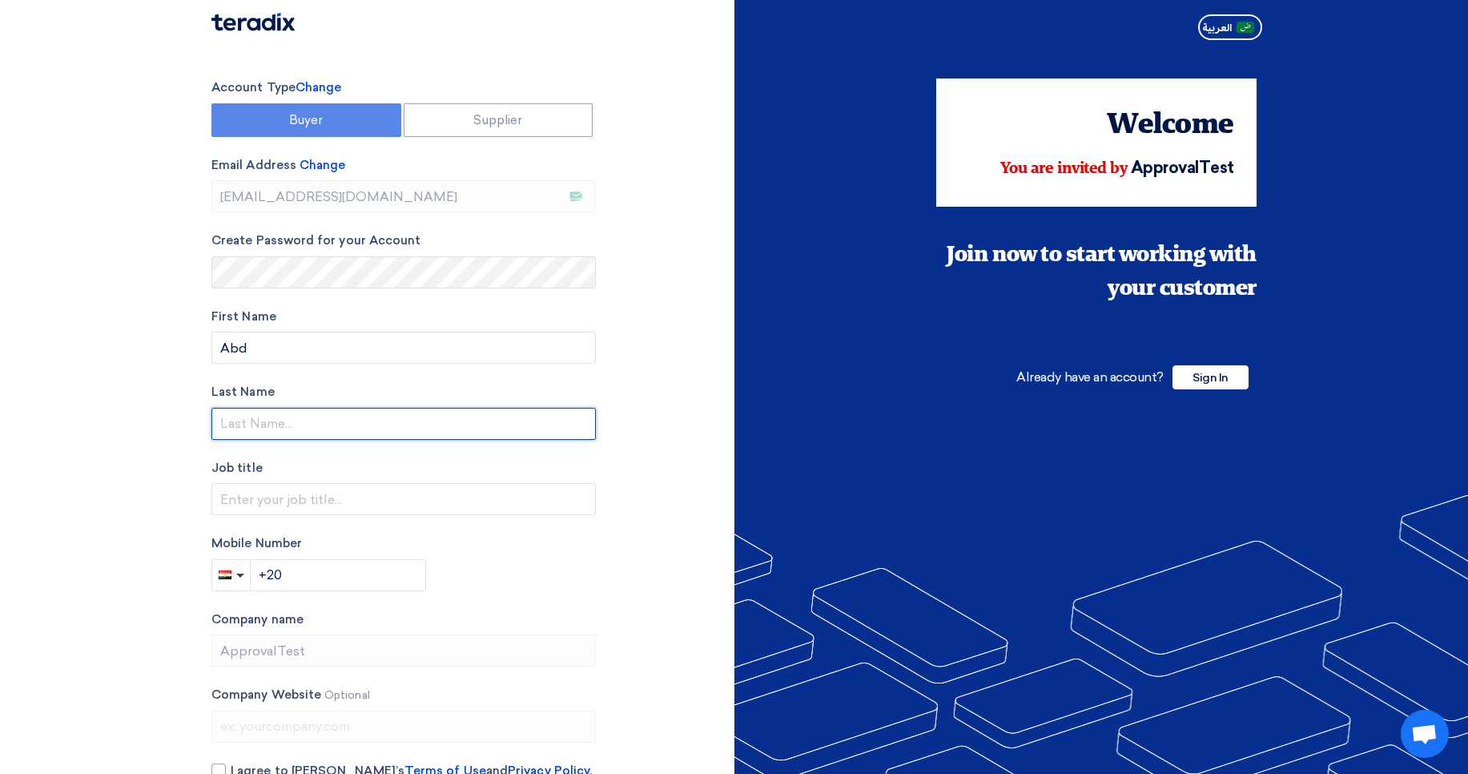
click at [295, 427] on input "text" at bounding box center [403, 424] width 384 height 32
type input "Rah"
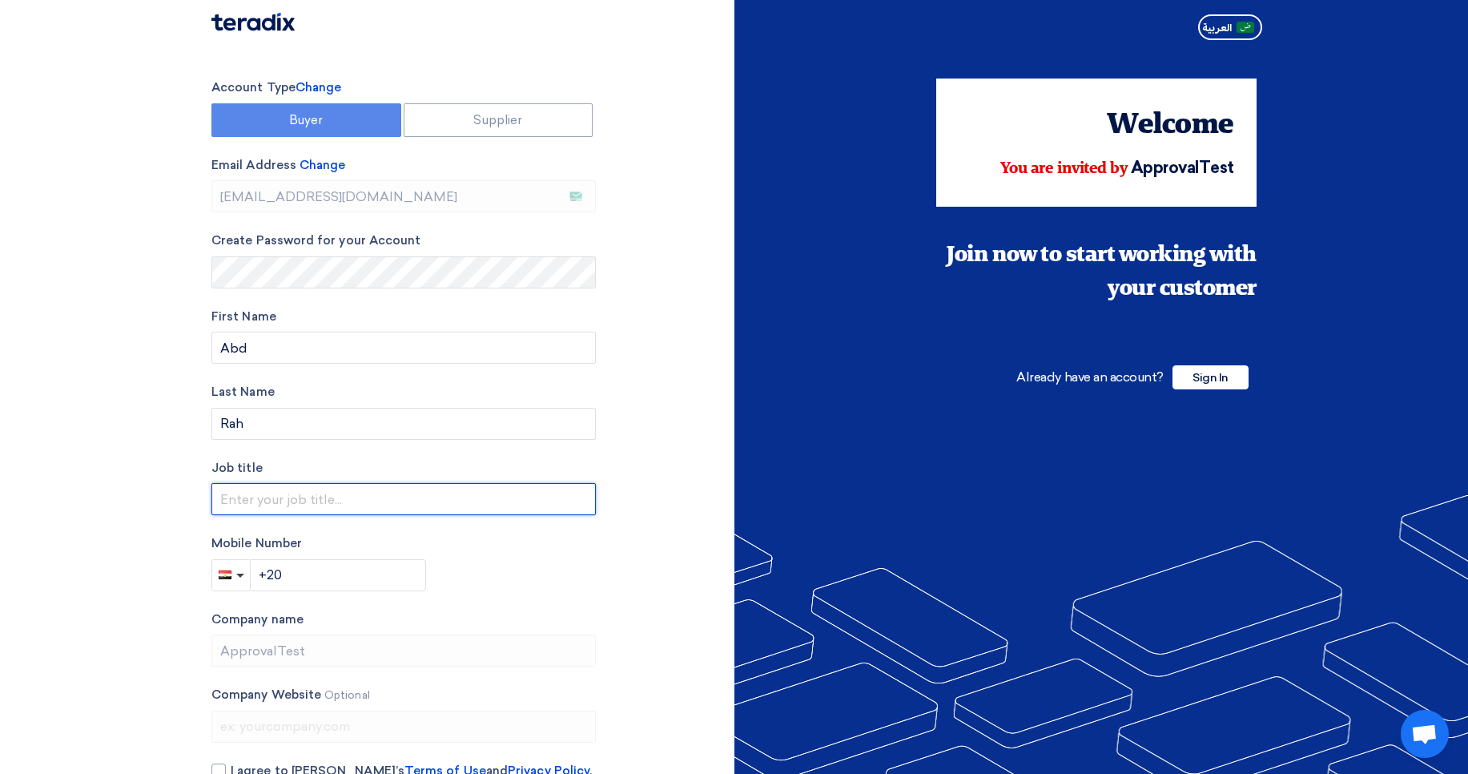
click at [256, 488] on input "text" at bounding box center [403, 499] width 384 height 32
type input "SS"
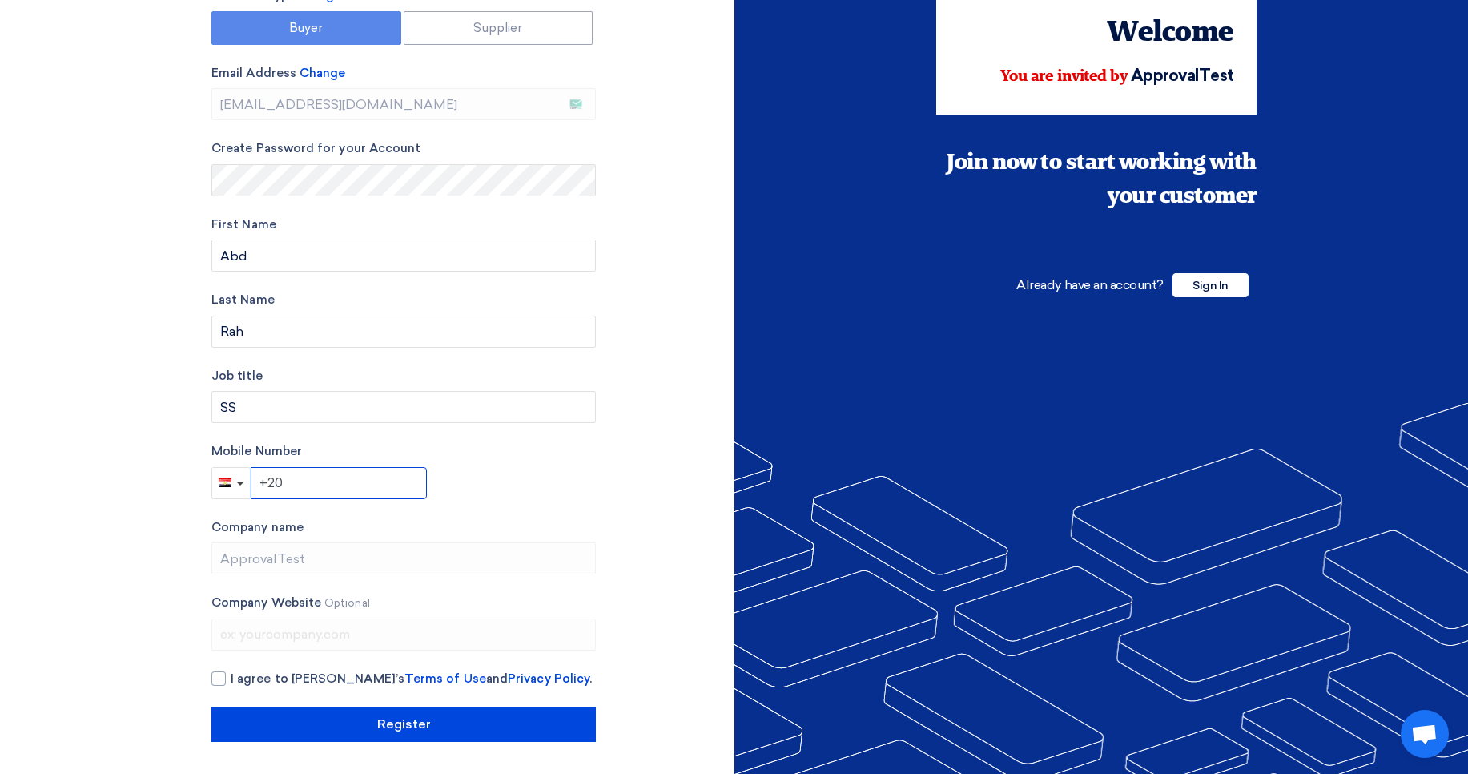
click at [334, 490] on input "+20" at bounding box center [339, 483] width 176 height 32
type input "+20 1122223331"
click at [249, 679] on span "I agree to Teradix’s Terms of Use and Privacy Policy ." at bounding box center [411, 678] width 361 height 18
click at [249, 679] on input "I agree to Teradix’s Terms of Use and Privacy Policy ." at bounding box center [423, 685] width 384 height 32
checkbox input "true"
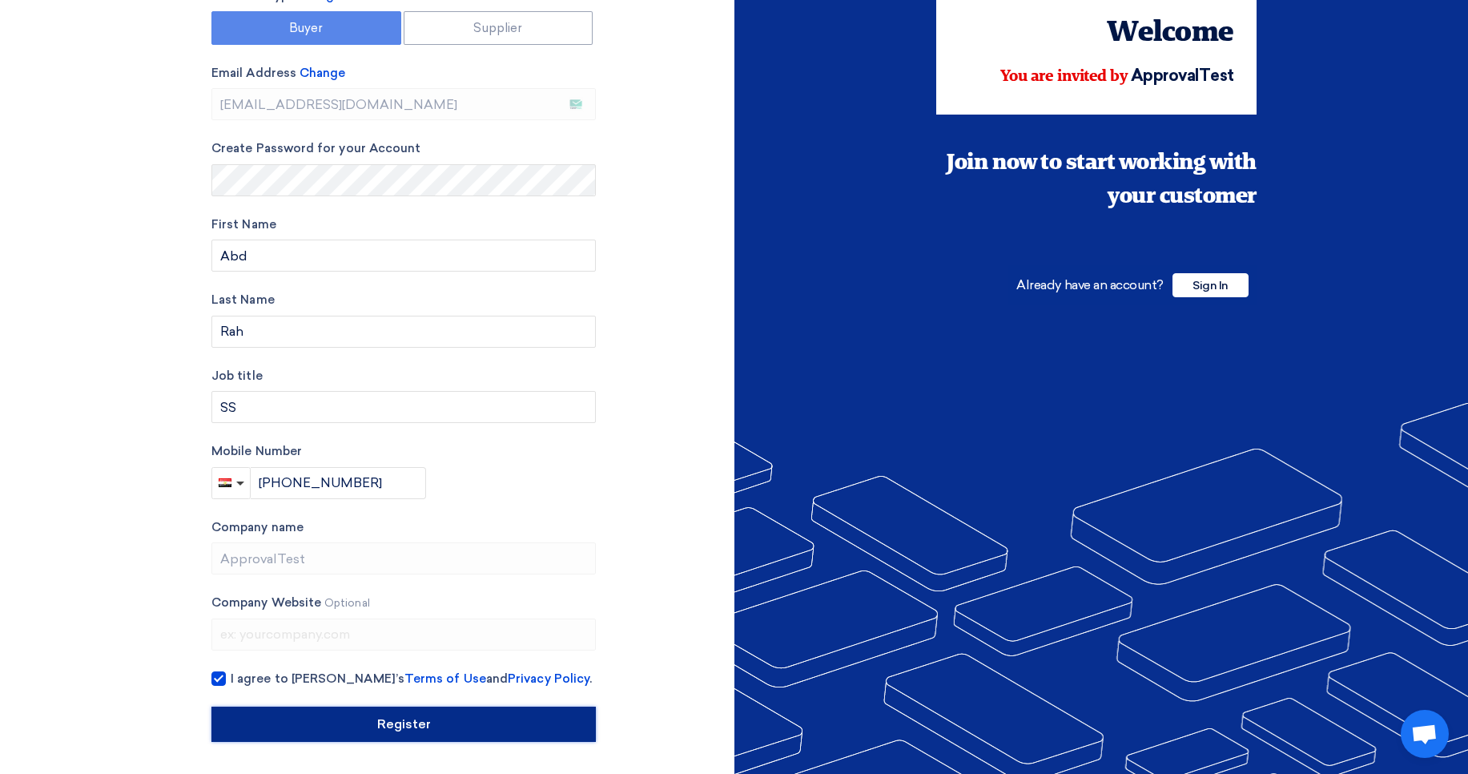
click at [305, 706] on input "Register" at bounding box center [403, 723] width 384 height 35
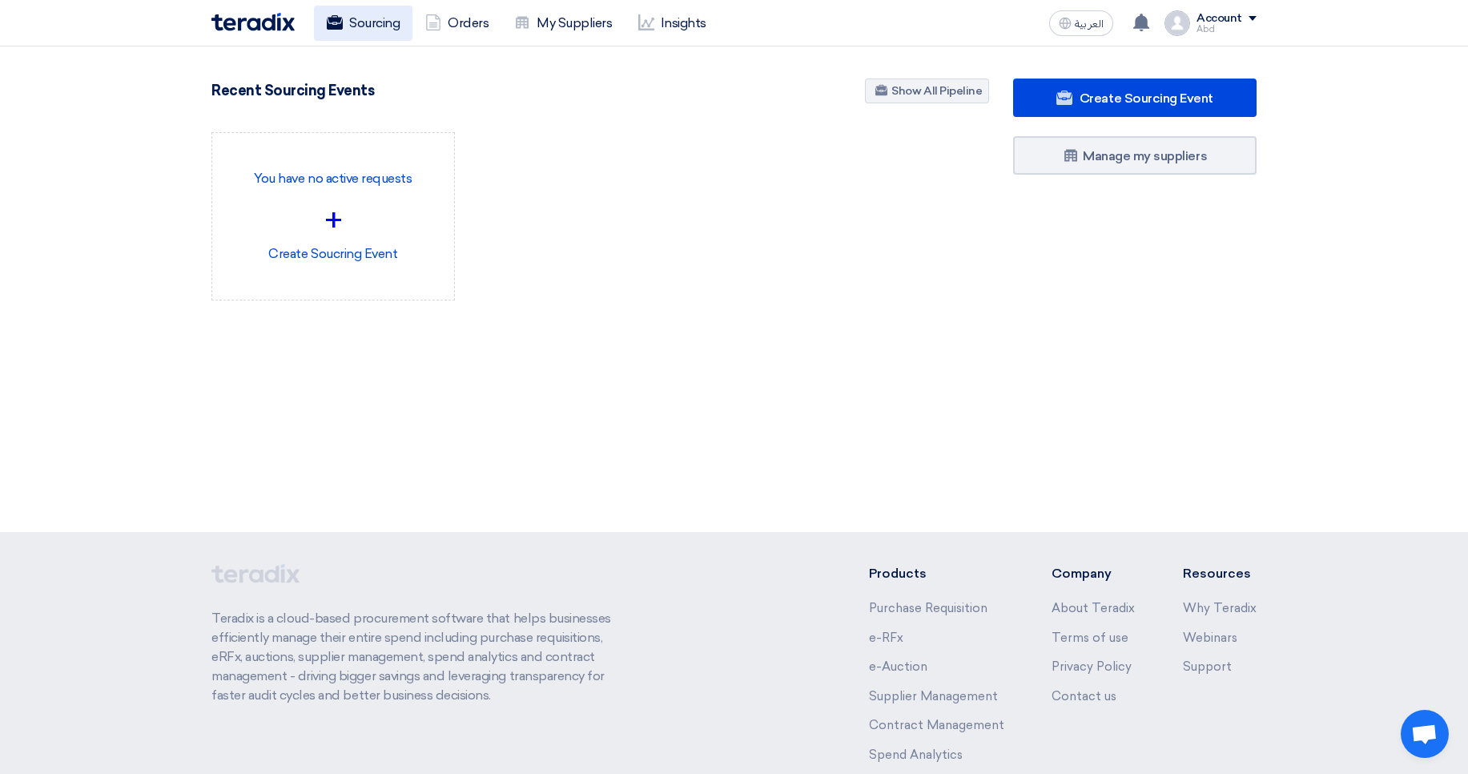
click at [354, 22] on link "Sourcing" at bounding box center [363, 23] width 98 height 35
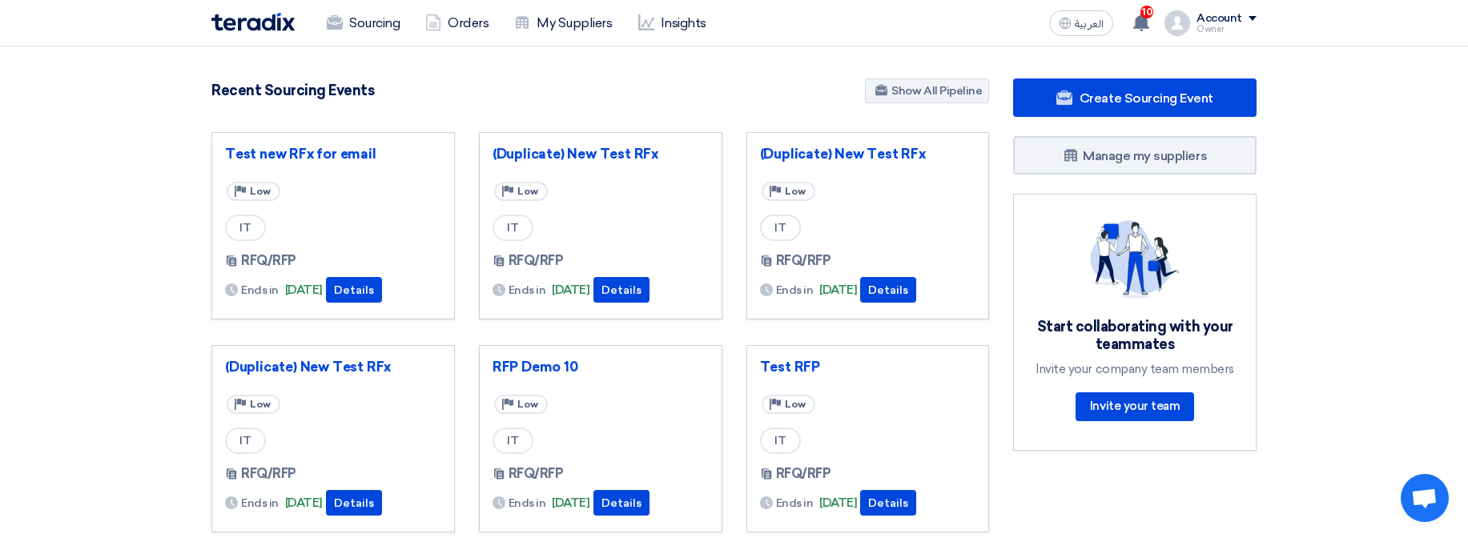
click at [1235, 15] on div "Account" at bounding box center [1219, 19] width 46 height 14
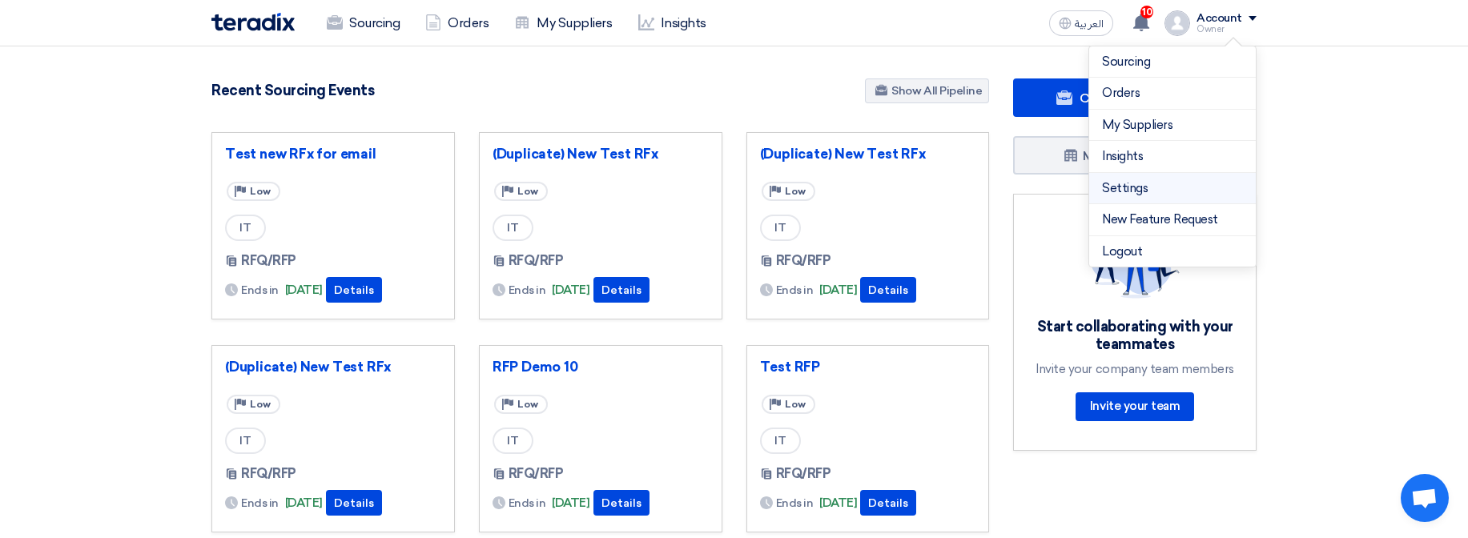
click at [1131, 189] on link "Settings" at bounding box center [1172, 188] width 141 height 18
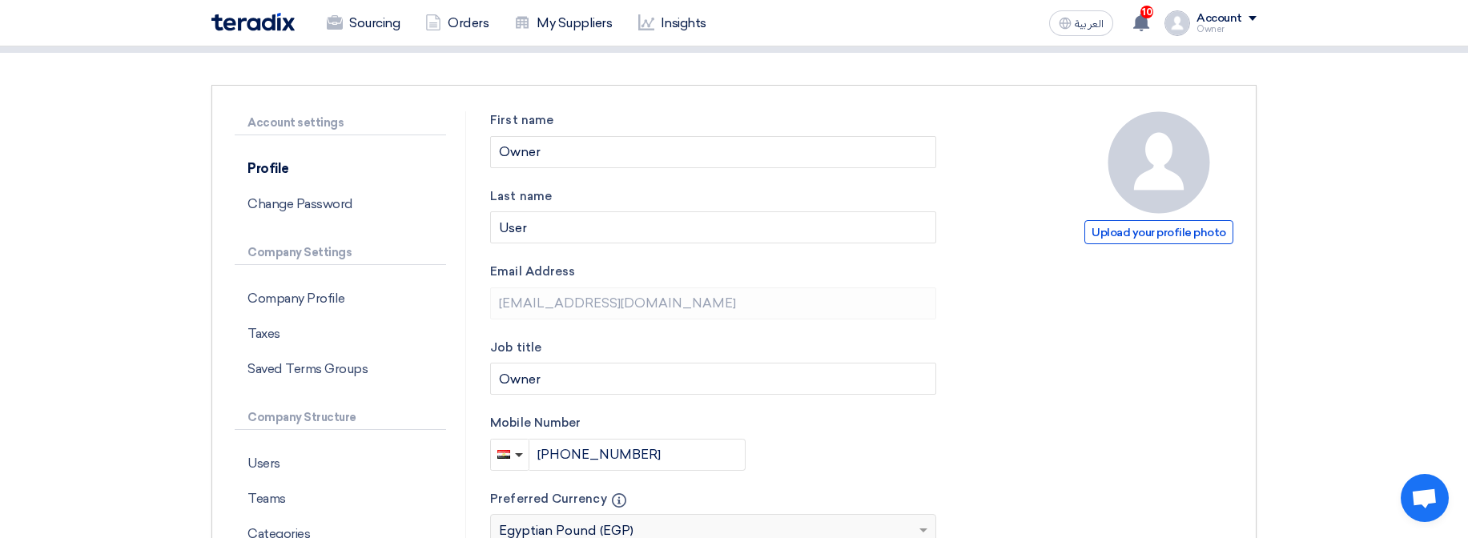
scroll to position [192, 0]
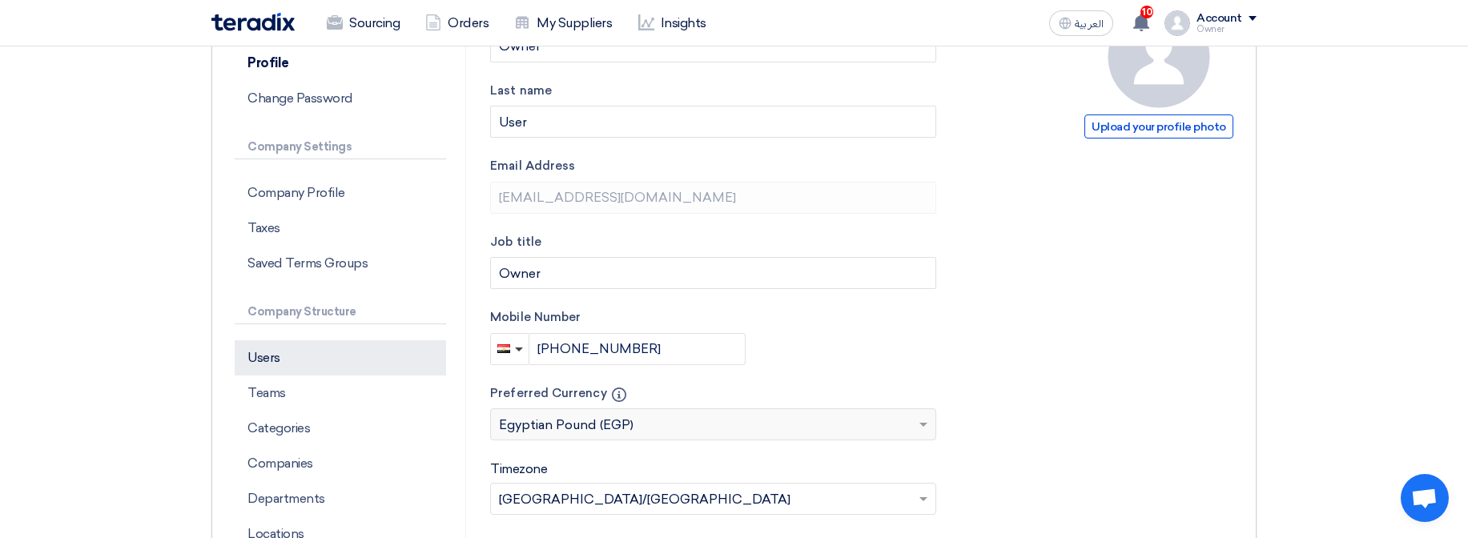
click at [310, 368] on p "Users" at bounding box center [340, 357] width 211 height 35
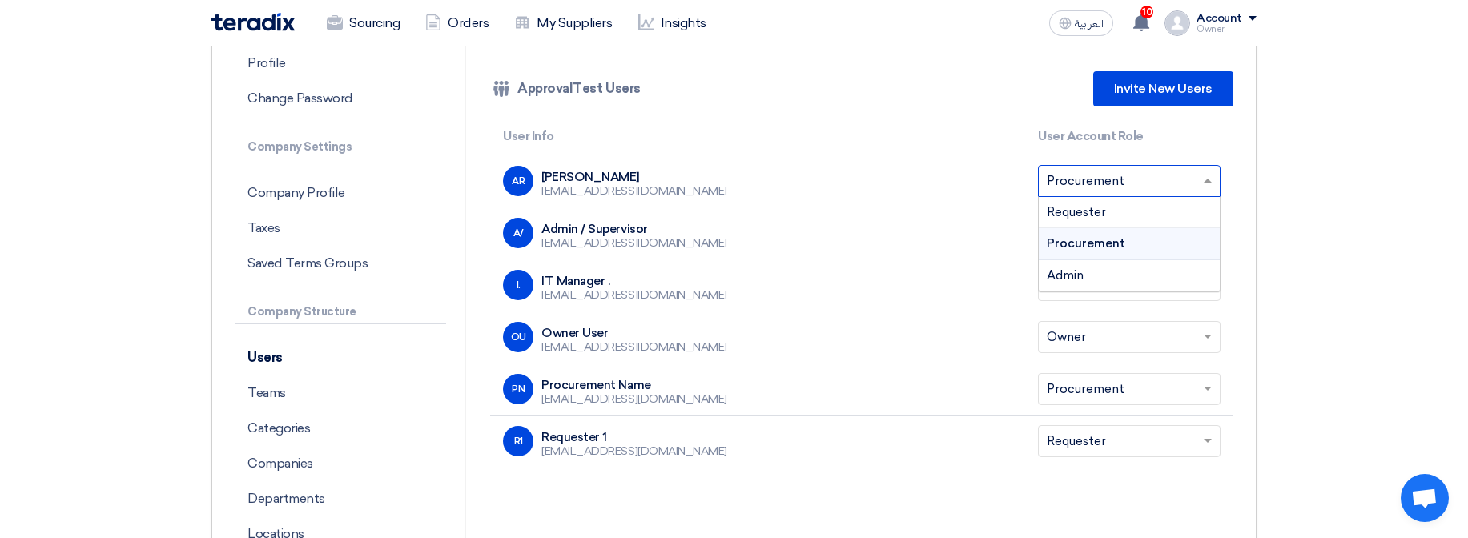
click at [1122, 180] on input "text" at bounding box center [1121, 182] width 149 height 26
click at [1098, 278] on div "Admin" at bounding box center [1129, 275] width 181 height 31
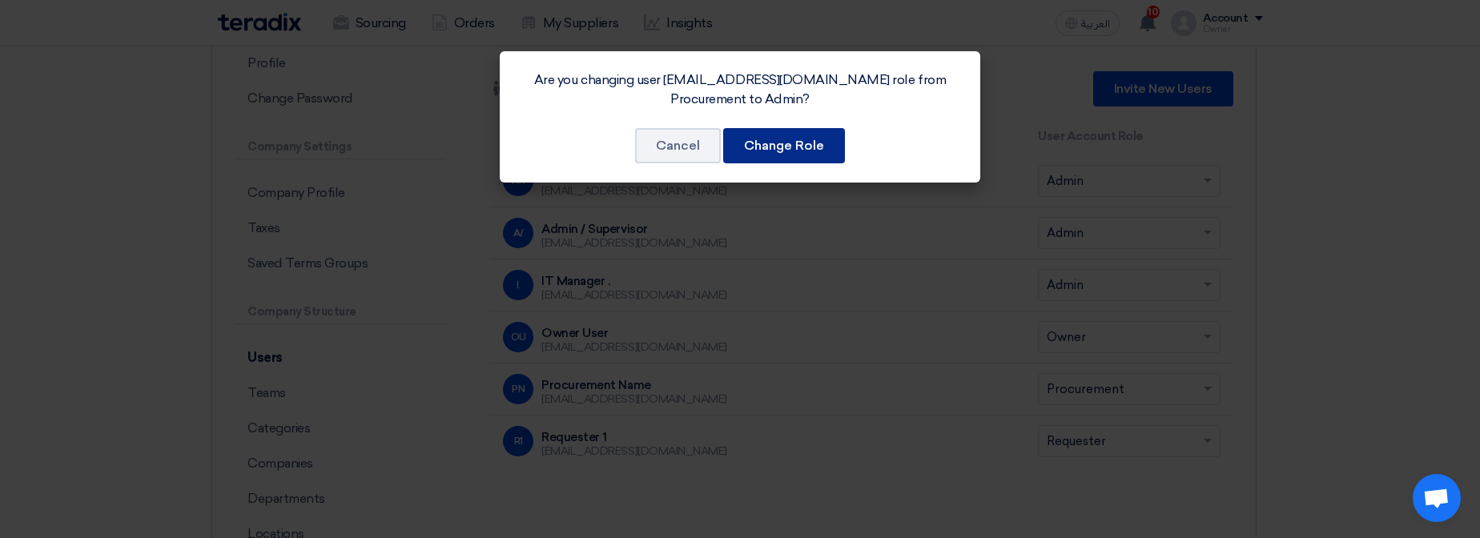
click at [823, 148] on button "Change Role" at bounding box center [784, 145] width 122 height 35
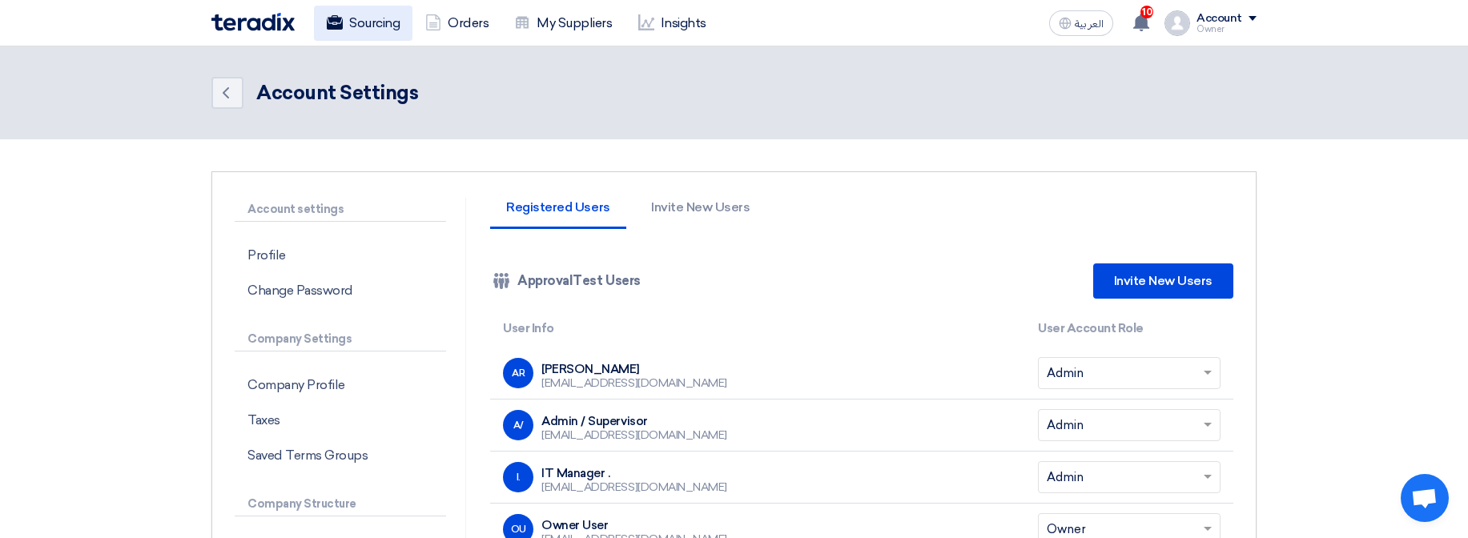
click at [356, 18] on link "Sourcing" at bounding box center [363, 23] width 98 height 35
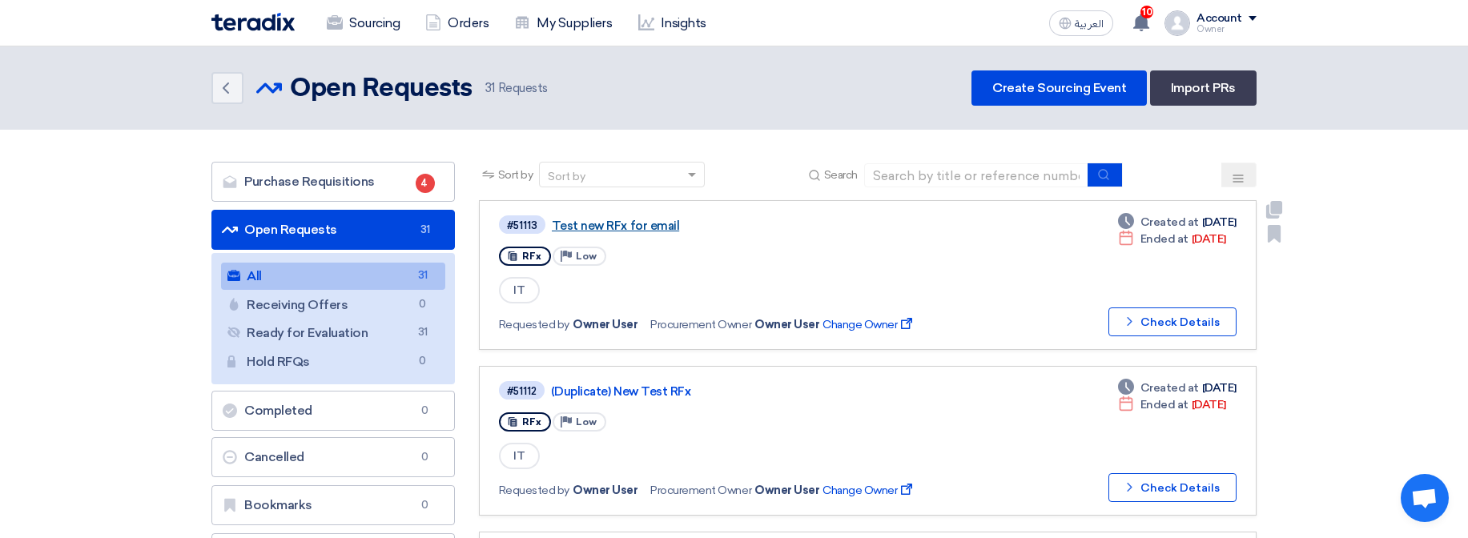
click at [609, 225] on link "Test new RFx for email" at bounding box center [752, 226] width 400 height 14
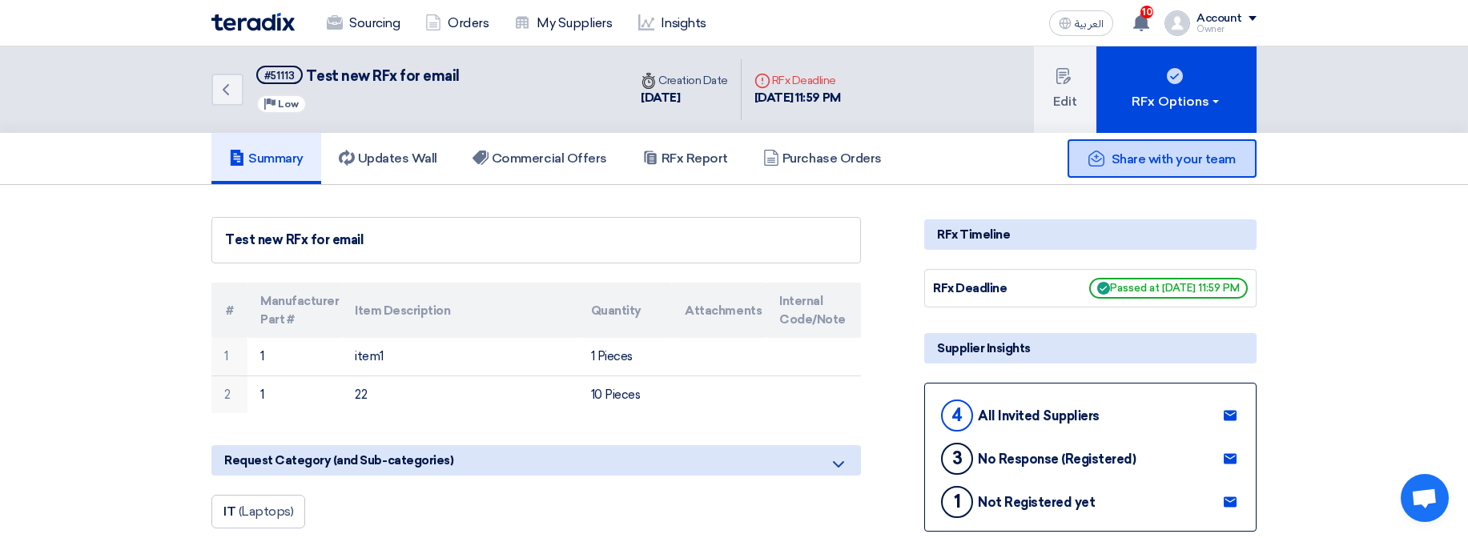
click at [1146, 148] on div "Share with your team" at bounding box center [1161, 158] width 189 height 38
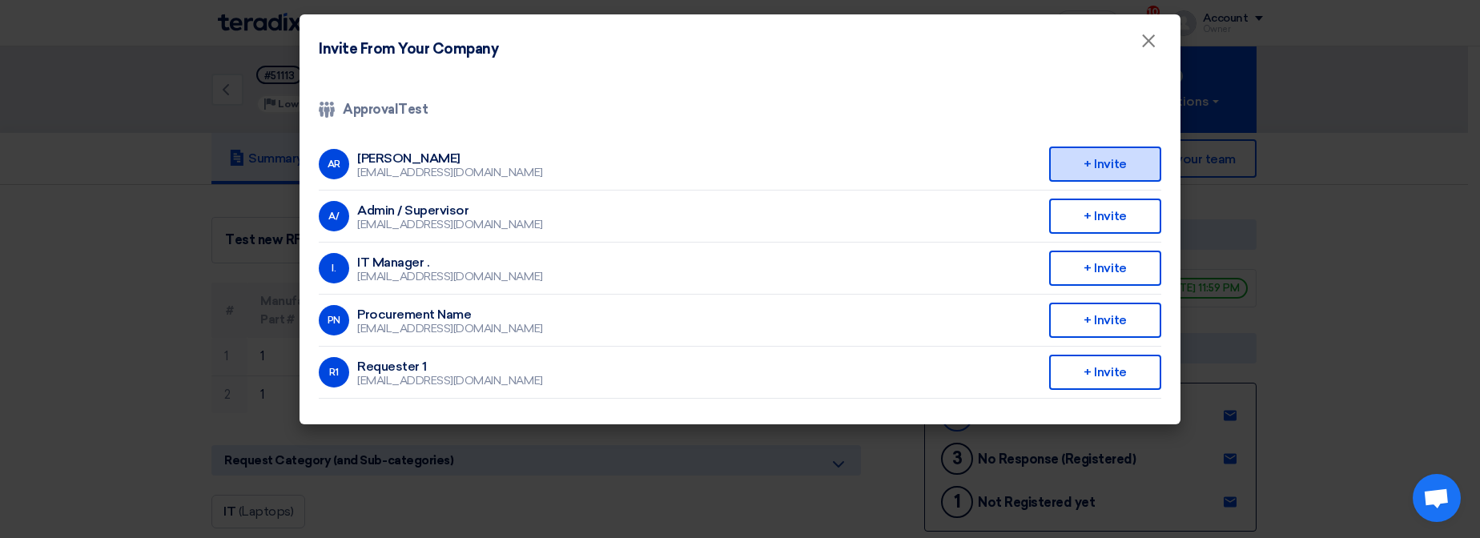
click at [1103, 162] on div "+ Invite" at bounding box center [1105, 164] width 112 height 35
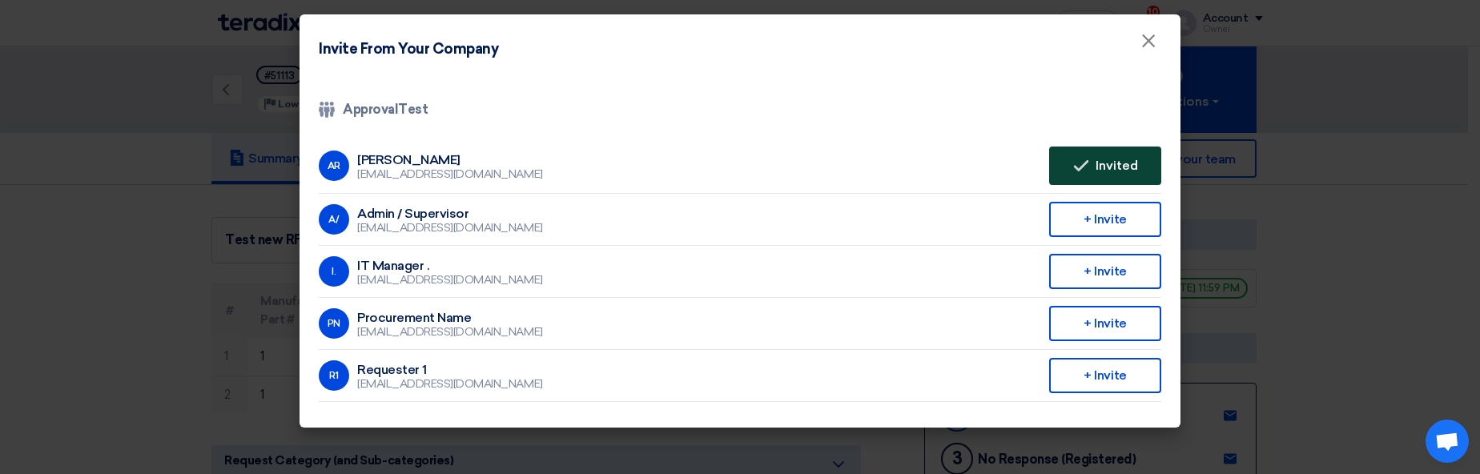
click at [1119, 162] on span "Invited" at bounding box center [1116, 165] width 42 height 13
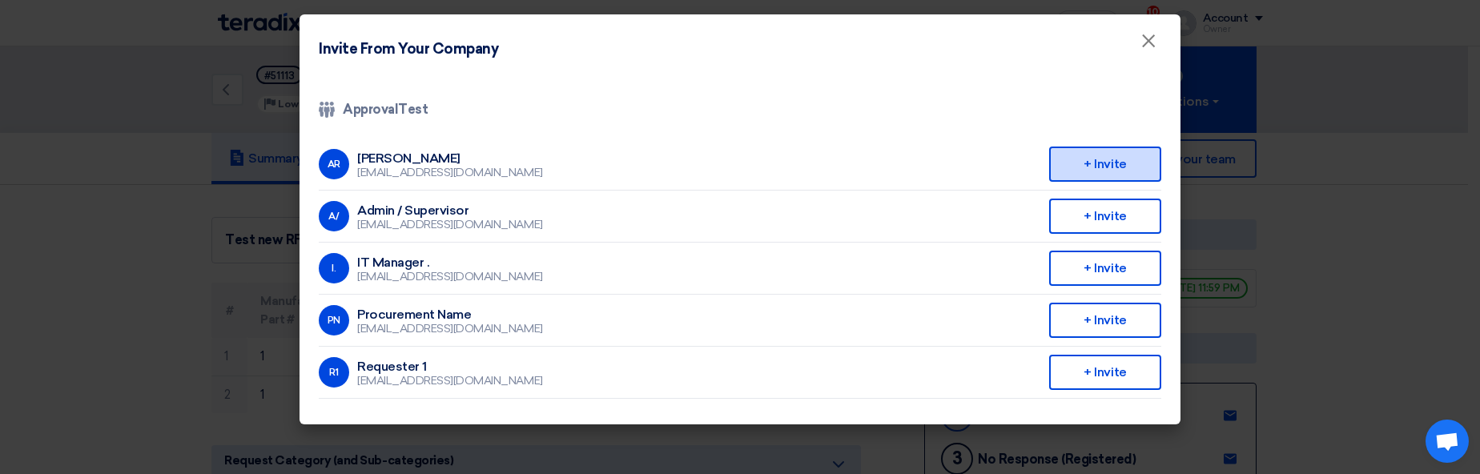
click at [1104, 168] on div "+ Invite" at bounding box center [1105, 164] width 112 height 35
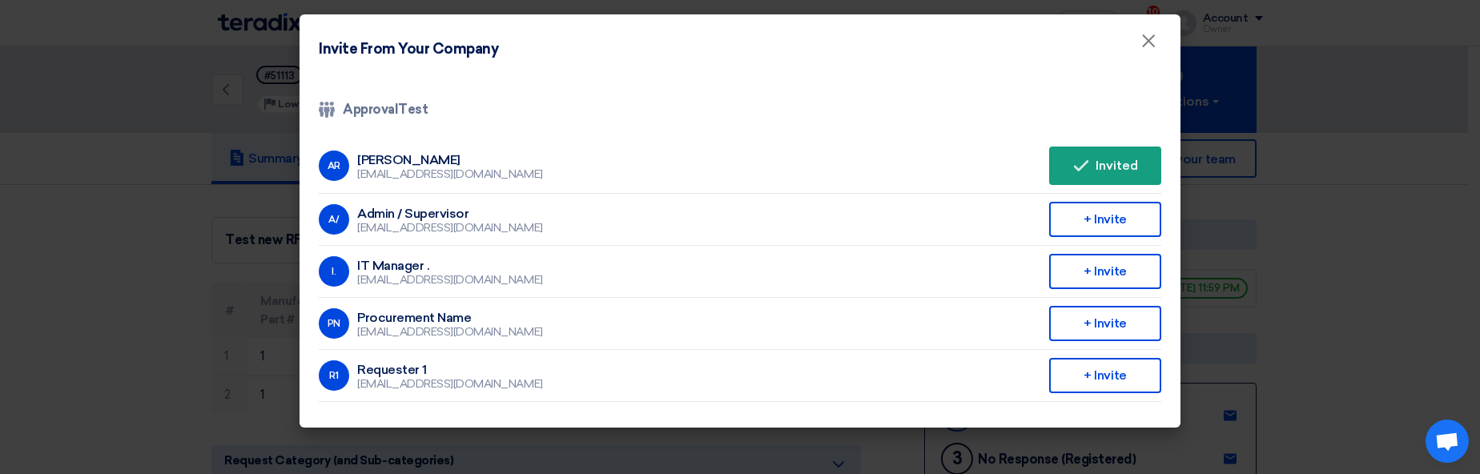
click at [1327, 158] on modal-container "Invite From Your Company × Company Team ApprovalTest AR Abd Rah abdelrhman.elsa…" at bounding box center [740, 237] width 1480 height 474
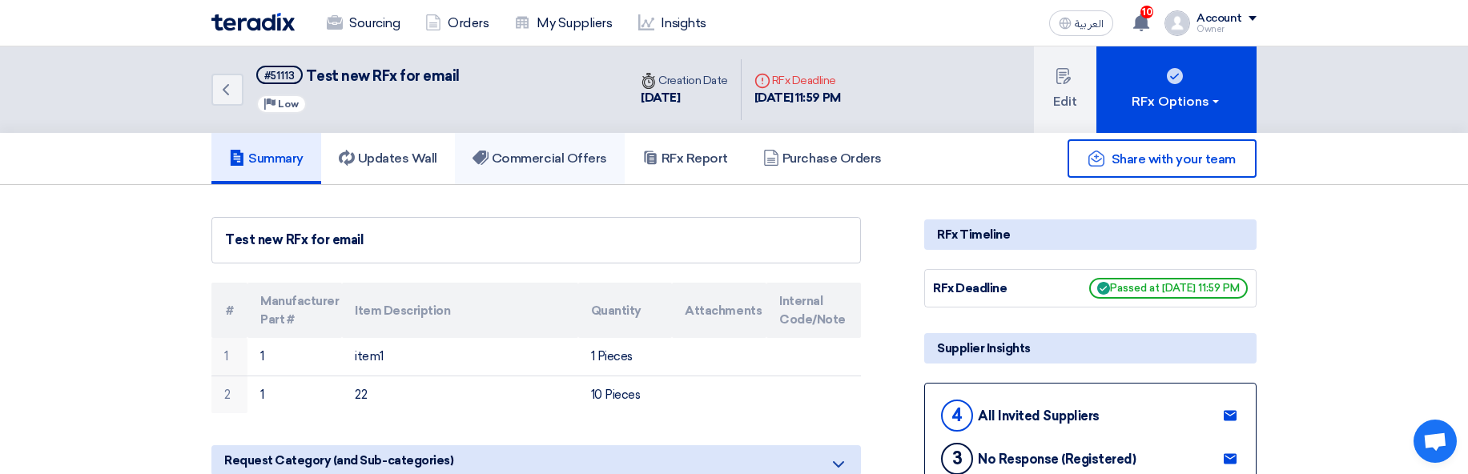
click at [508, 152] on h5 "Commercial Offers" at bounding box center [539, 159] width 135 height 16
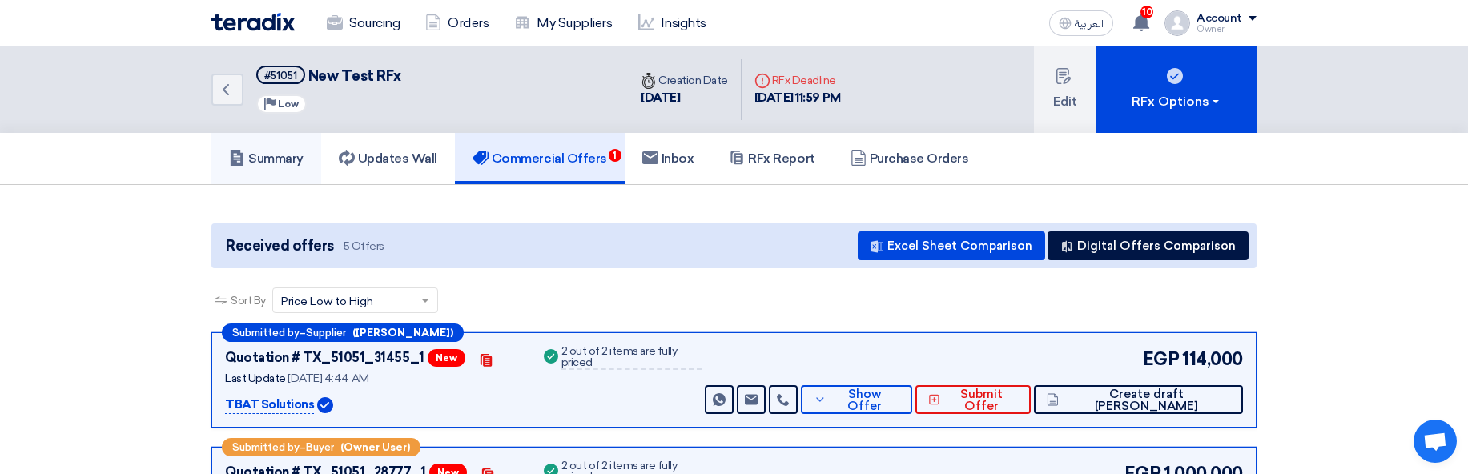
click at [221, 156] on link "Summary" at bounding box center [266, 158] width 110 height 51
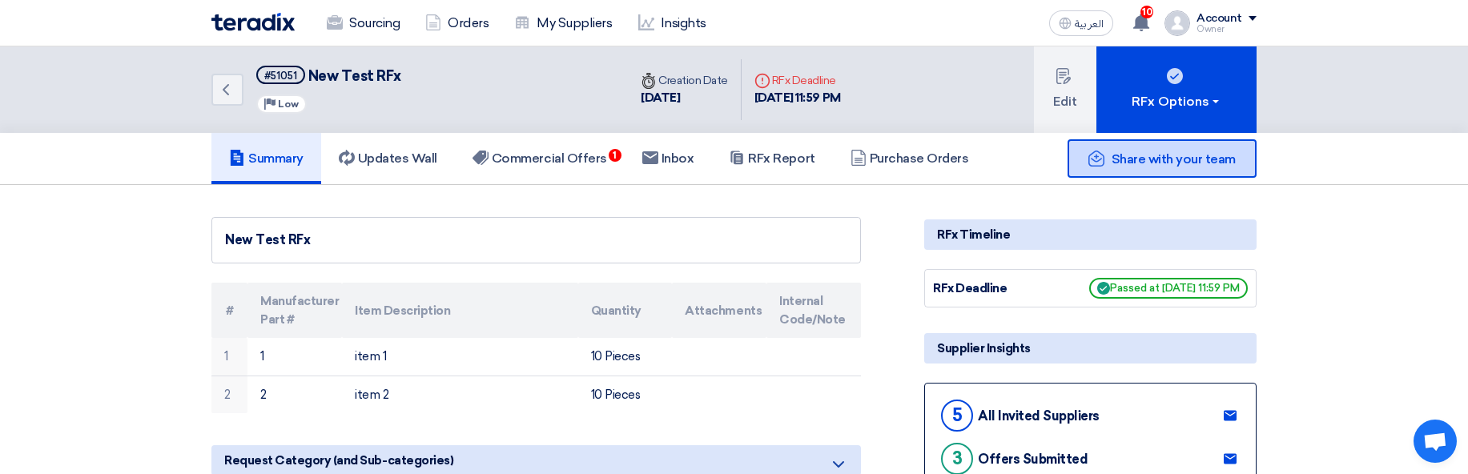
click at [1164, 166] on span "Share with your team" at bounding box center [1173, 158] width 124 height 15
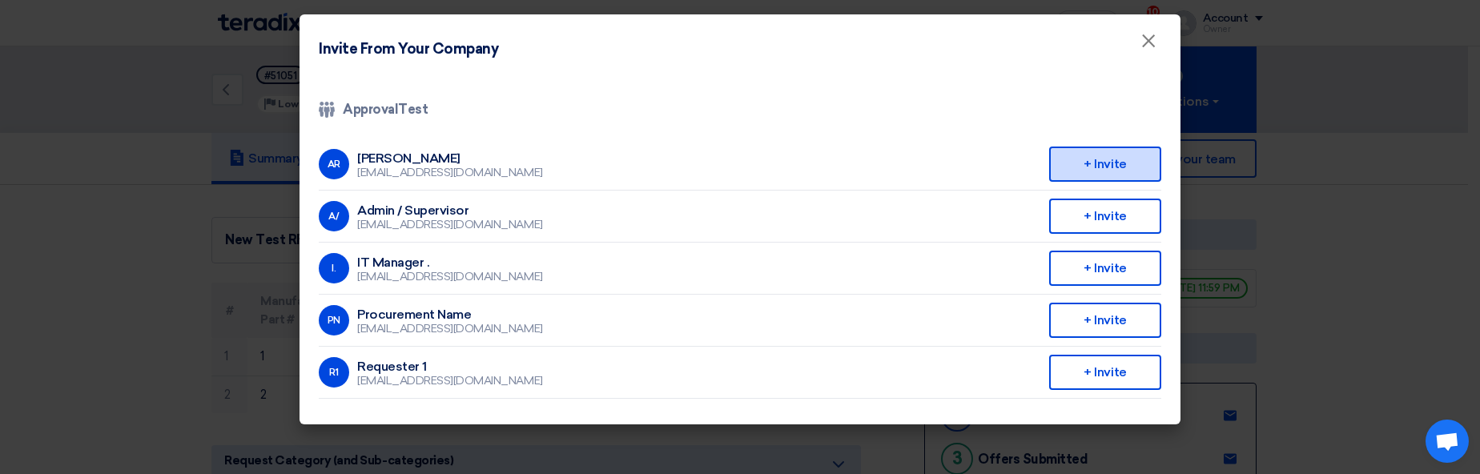
click at [1111, 163] on div "+ Invite" at bounding box center [1105, 164] width 112 height 35
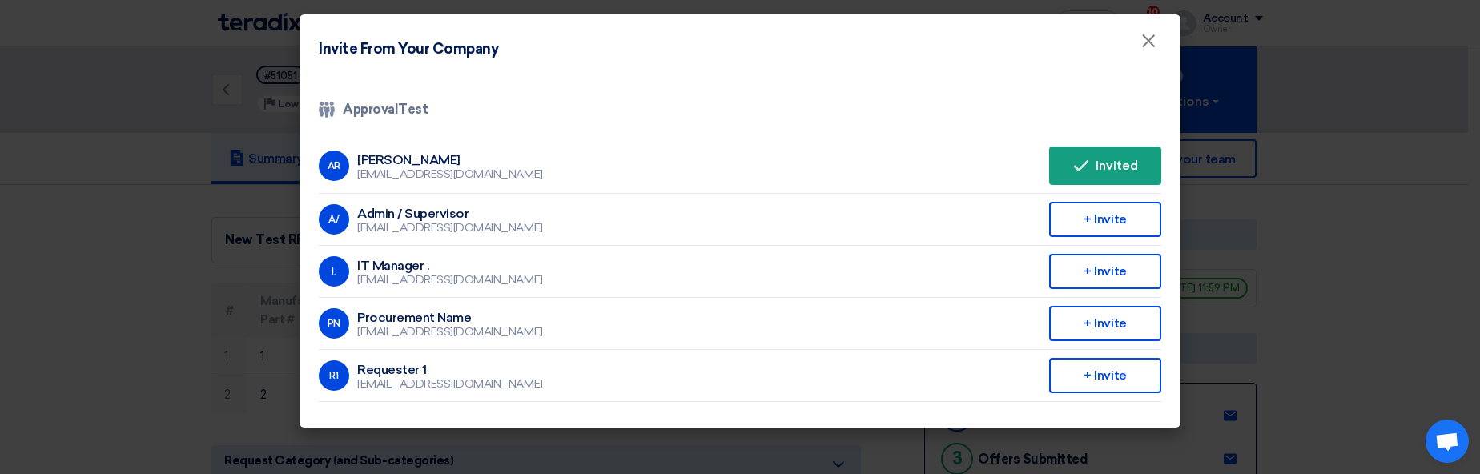
click at [1338, 190] on modal-container "Invite From Your Company × Company Team ApprovalTest AR Abd Rah abdelrhman.elsa…" at bounding box center [740, 237] width 1480 height 474
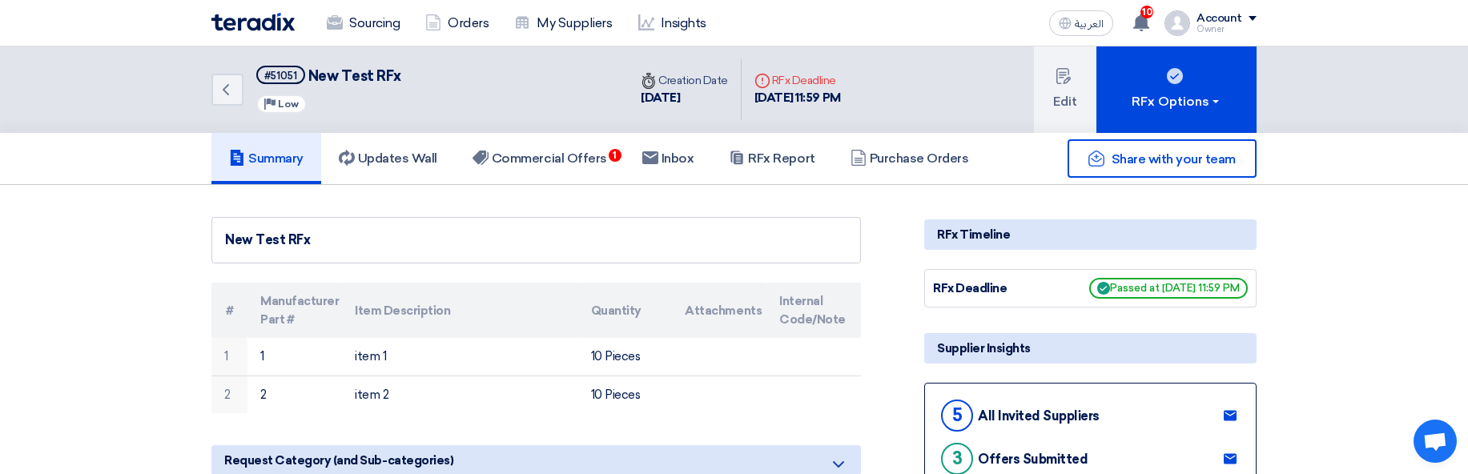
click at [350, 78] on span "New Test RFx" at bounding box center [354, 76] width 93 height 18
click at [324, 81] on span "New Test RFx" at bounding box center [354, 76] width 93 height 18
drag, startPoint x: 324, startPoint y: 81, endPoint x: 400, endPoint y: 78, distance: 76.1
click at [400, 78] on div "Back #51051 New Test RFx Priority Low" at bounding box center [419, 89] width 416 height 86
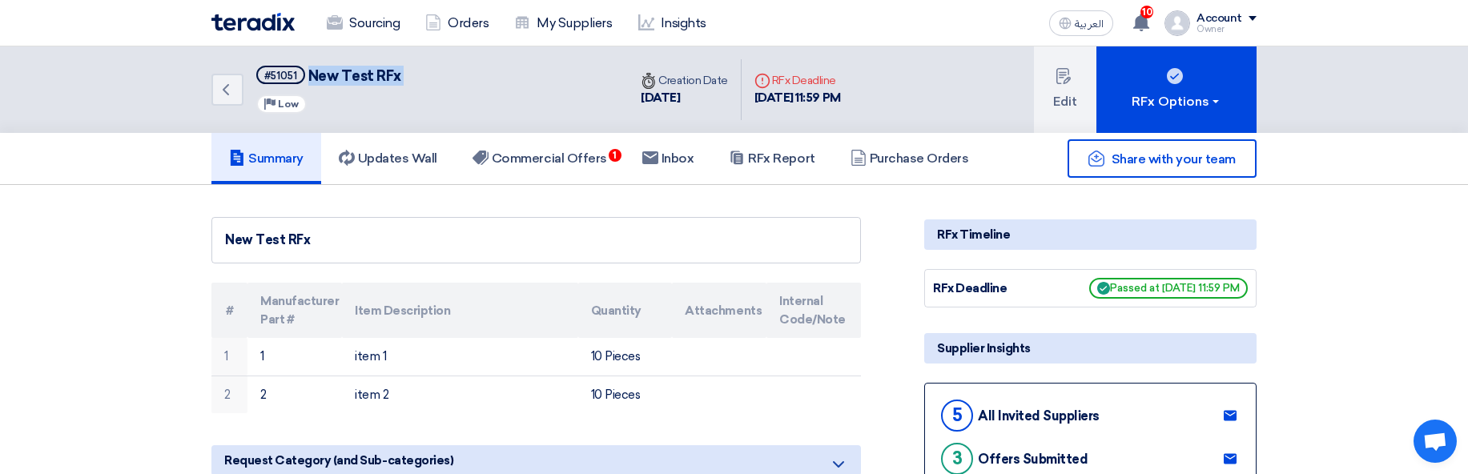
copy div "New Test RFx"
click at [368, 32] on link "Sourcing" at bounding box center [363, 23] width 98 height 35
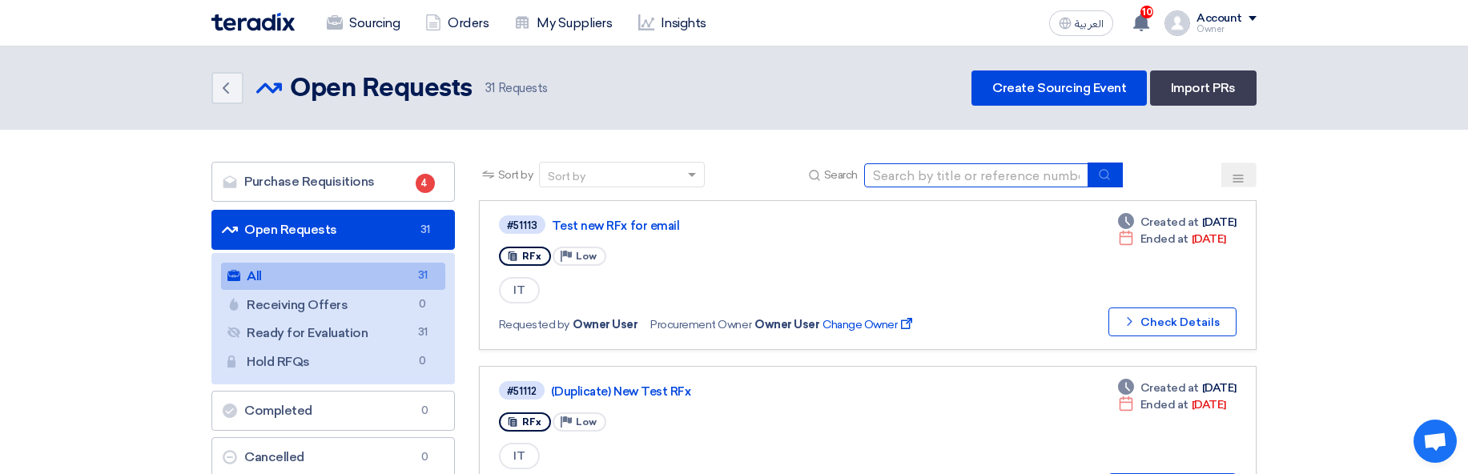
click at [993, 175] on input at bounding box center [976, 175] width 224 height 24
paste input "New Test RFx"
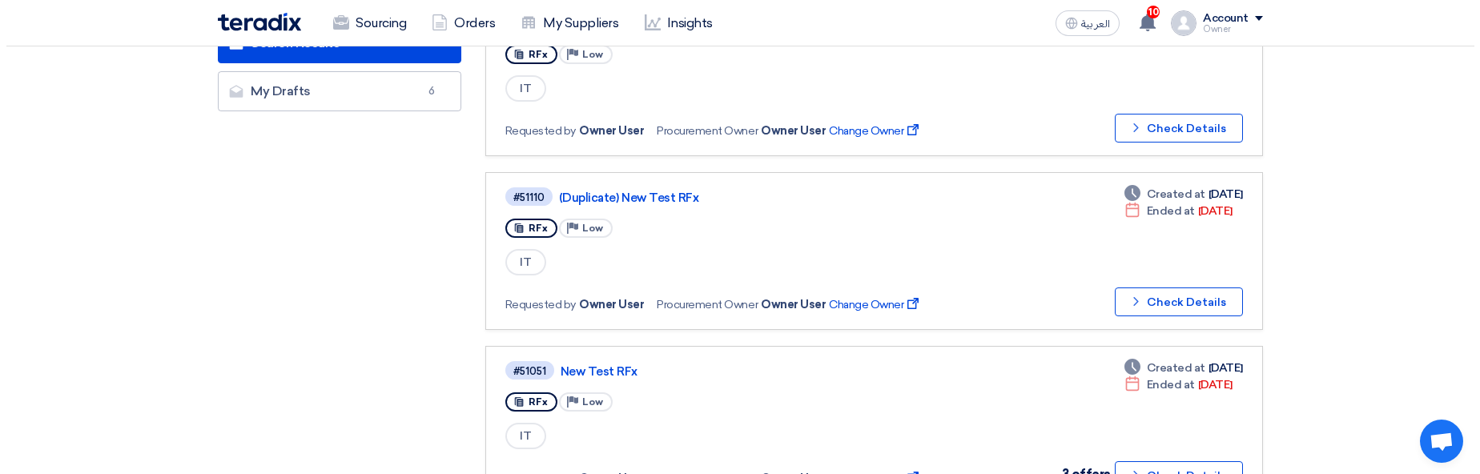
scroll to position [480, 0]
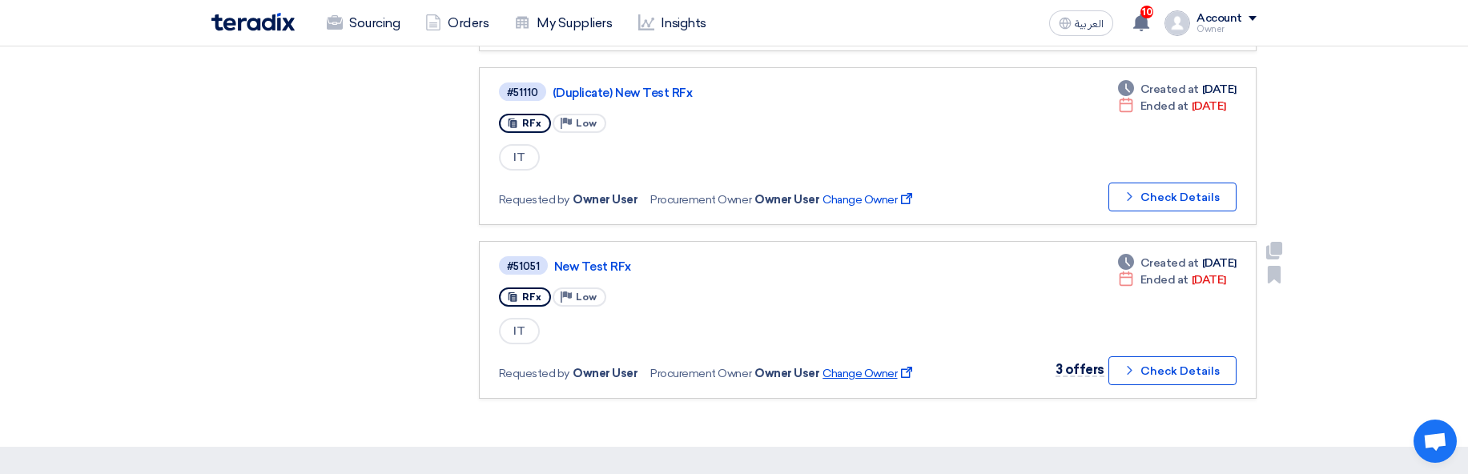
type input "New Test RFx"
click at [874, 374] on span "Change Owner External link" at bounding box center [868, 373] width 92 height 17
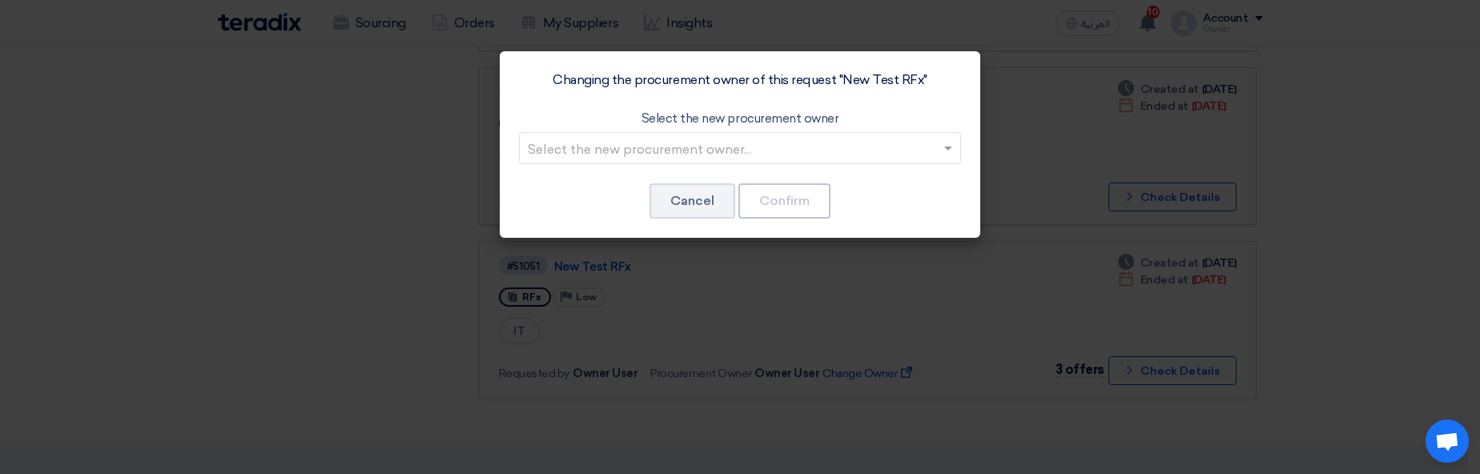
click at [772, 157] on input "text" at bounding box center [732, 149] width 408 height 26
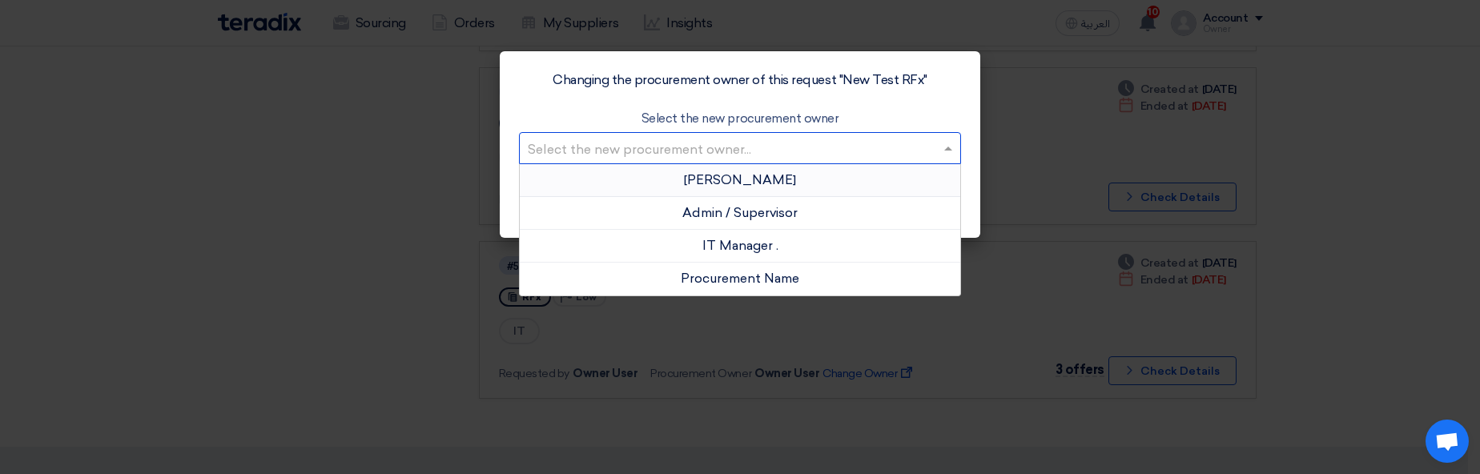
click at [795, 183] on div "Abd Rah" at bounding box center [740, 180] width 440 height 33
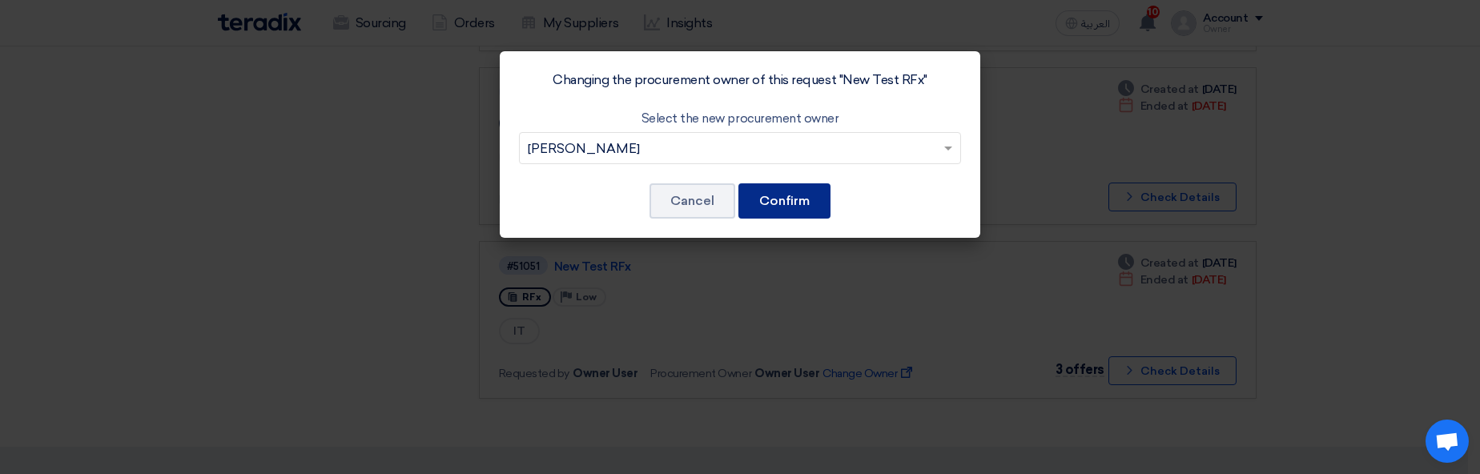
click at [792, 201] on button "Confirm" at bounding box center [784, 200] width 92 height 35
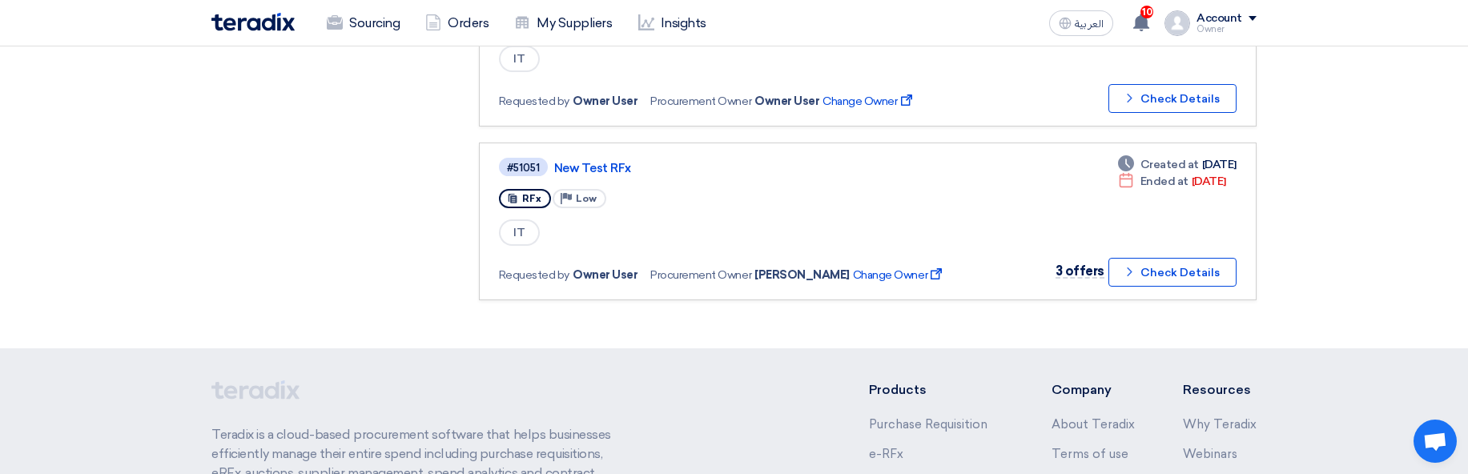
scroll to position [432, 0]
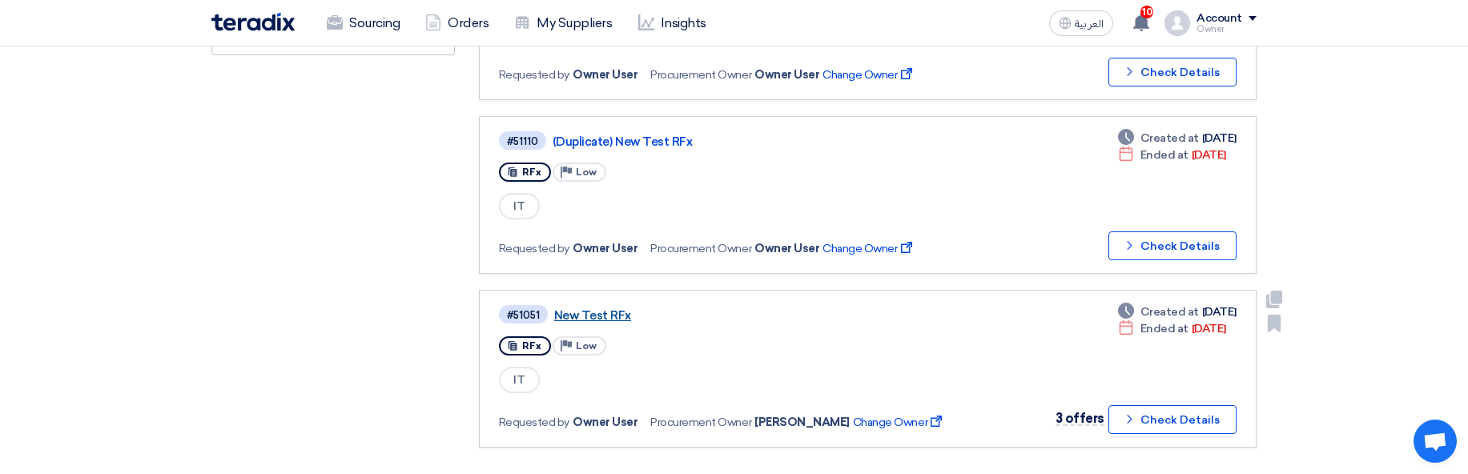
click at [581, 318] on link "New Test RFx" at bounding box center [754, 315] width 400 height 14
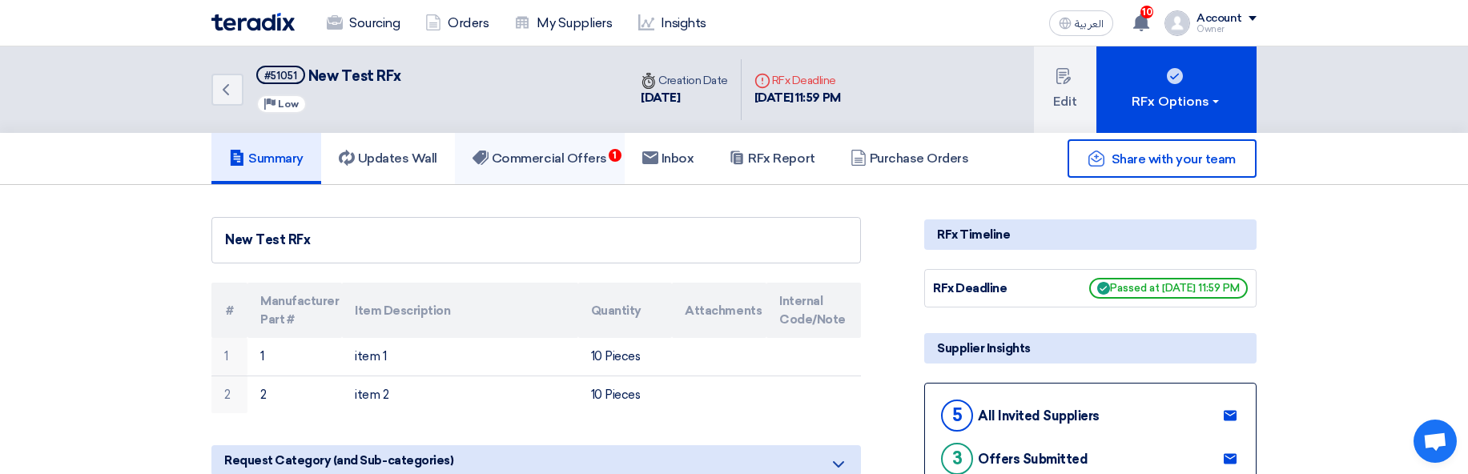
click at [511, 158] on h5 "Commercial Offers 1" at bounding box center [539, 159] width 135 height 16
